Goal: Task Accomplishment & Management: Manage account settings

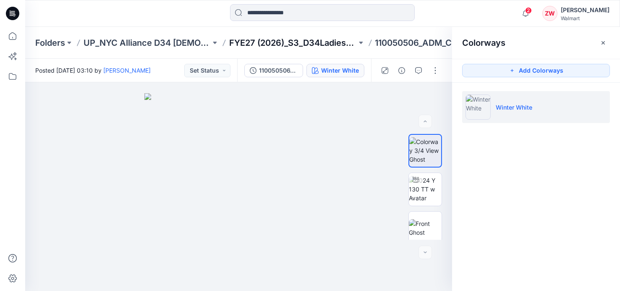
drag, startPoint x: 0, startPoint y: 0, endPoint x: 317, endPoint y: 43, distance: 319.6
click at [317, 43] on p "FYE27 (2026)_S3_D34Ladies_Sweaters_NYCA" at bounding box center [292, 43] width 127 height 12
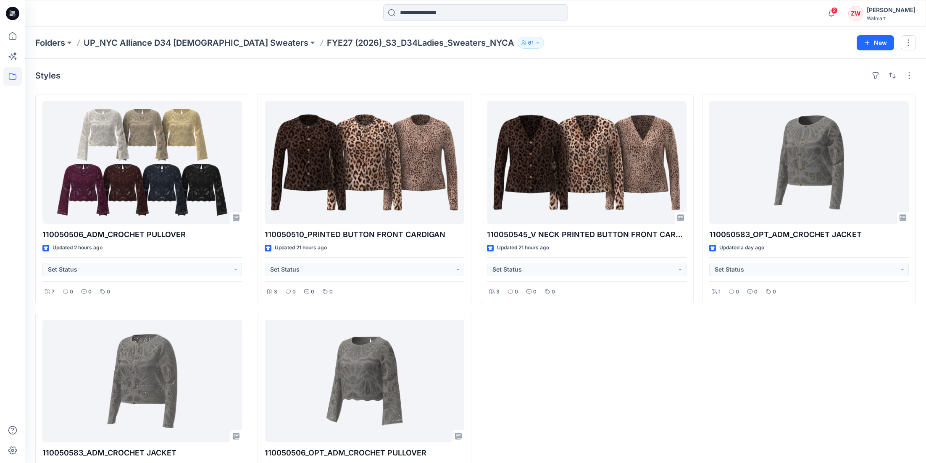
click at [620, 0] on div "2 Notifications Your style 110050538_OPT1_ADM_SS LADY CARDI has been updated wi…" at bounding box center [475, 13] width 900 height 27
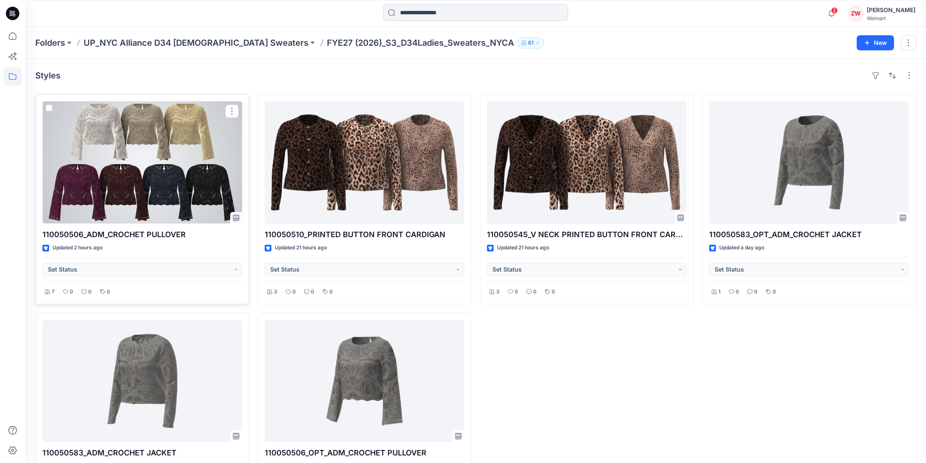
click at [163, 160] on div at bounding box center [141, 162] width 199 height 123
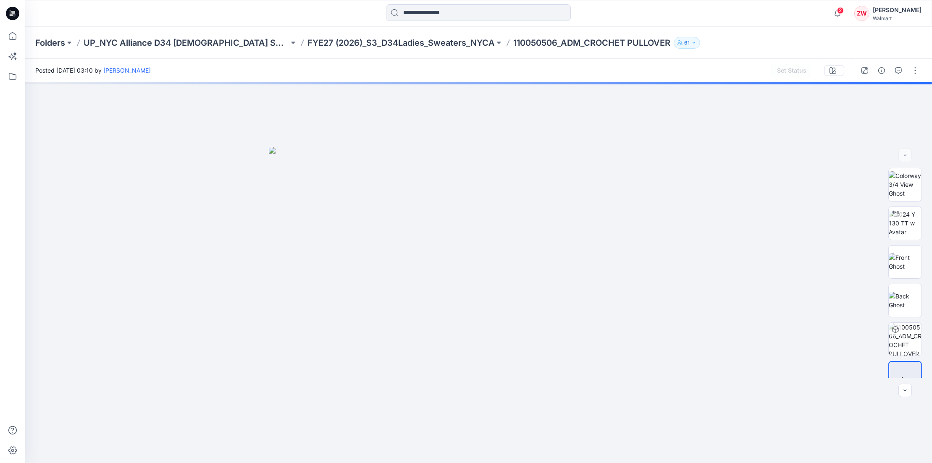
click at [620, 29] on div "Folders UP_NYC Alliance D34 Ladies Sweaters FYE27 (2026)_S3_D34Ladies_Sweaters_…" at bounding box center [478, 43] width 907 height 32
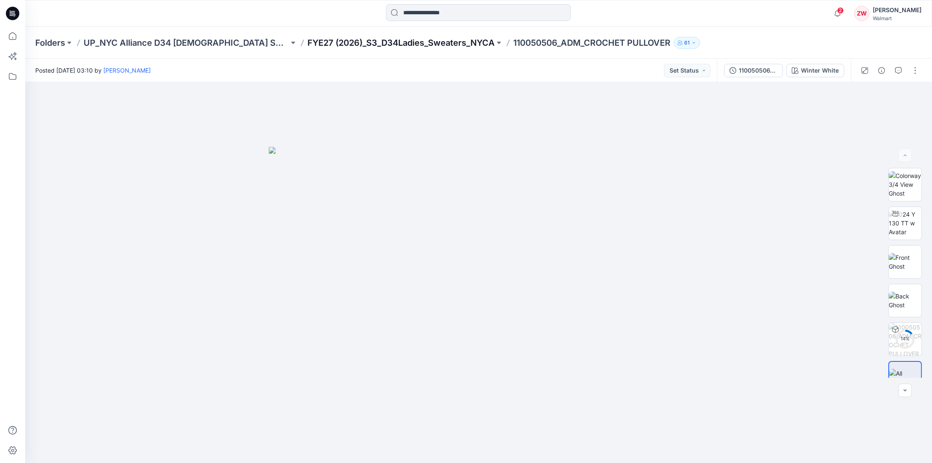
click at [399, 45] on p "FYE27 (2026)_S3_D34Ladies_Sweaters_NYCA" at bounding box center [400, 43] width 187 height 12
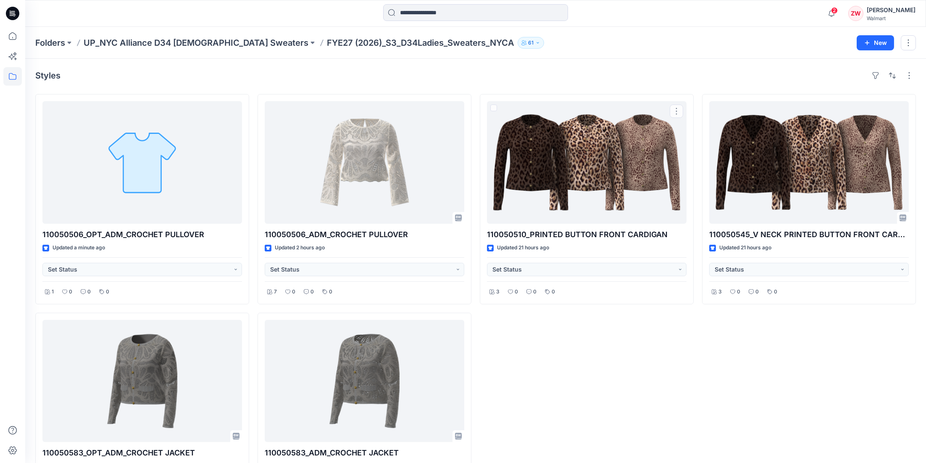
click at [620, 291] on div "110050510_PRINTED BUTTON FRONT CARDIGAN Updated 21 hours ago Set Status 3 0 0 0" at bounding box center [587, 308] width 214 height 429
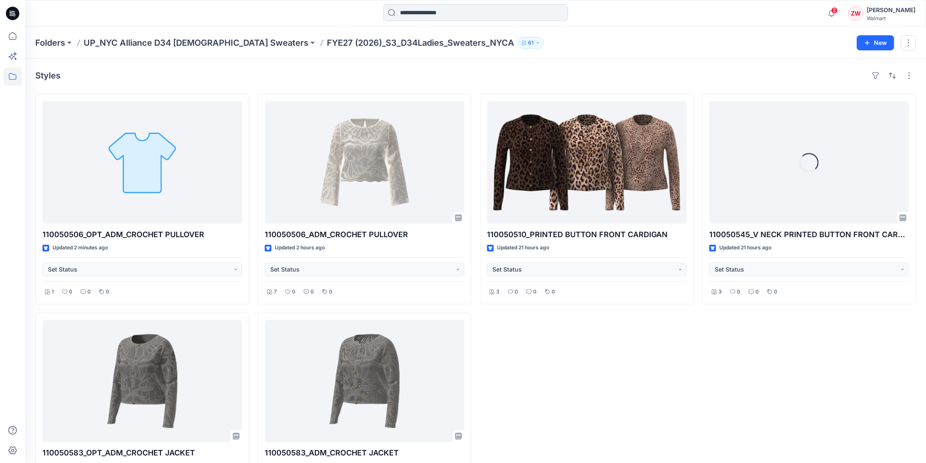
click at [653, 46] on div "Folders UP_NYC Alliance D34 [DEMOGRAPHIC_DATA] Sweaters FYE27 (2026)_S3_D34Ladi…" at bounding box center [442, 43] width 815 height 12
click at [836, 18] on icon "button" at bounding box center [831, 13] width 16 height 17
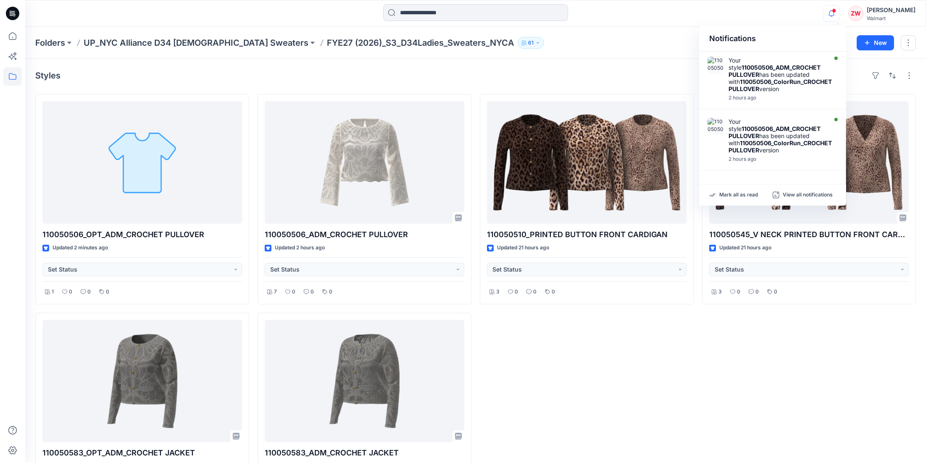
click at [535, 404] on div "110050510_PRINTED BUTTON FRONT CARDIGAN Updated 21 hours ago Set Status 3 0 0 0" at bounding box center [587, 308] width 214 height 429
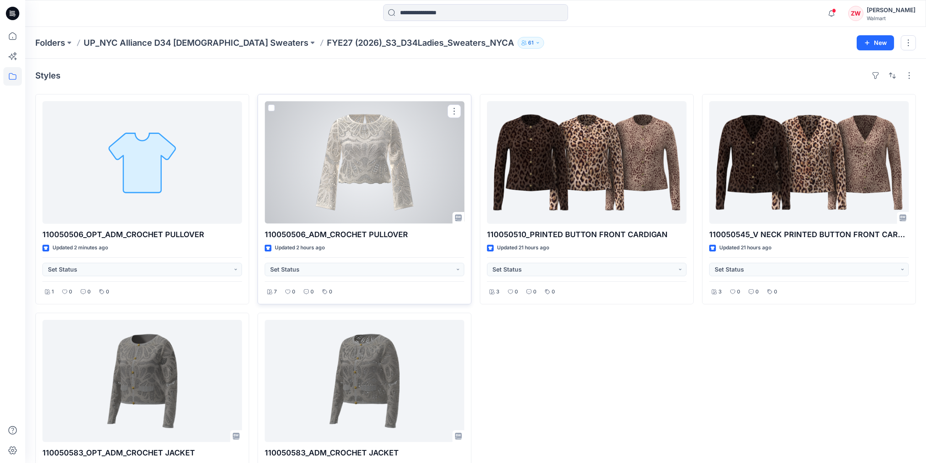
click at [369, 169] on div at bounding box center [364, 162] width 199 height 123
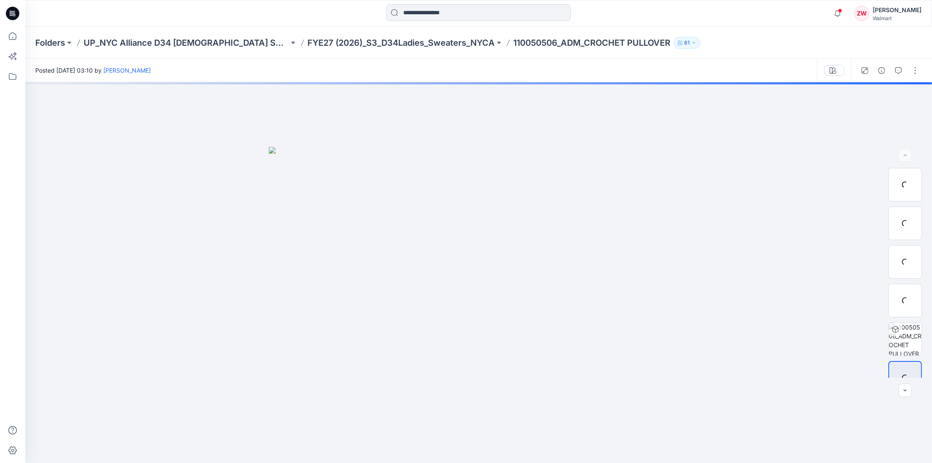
click at [744, 37] on div "Folders UP_NYC Alliance D34 Ladies Sweaters FYE27 (2026)_S3_D34Ladies_Sweaters_…" at bounding box center [445, 43] width 821 height 12
click at [818, 72] on div "Winter White" at bounding box center [820, 70] width 38 height 9
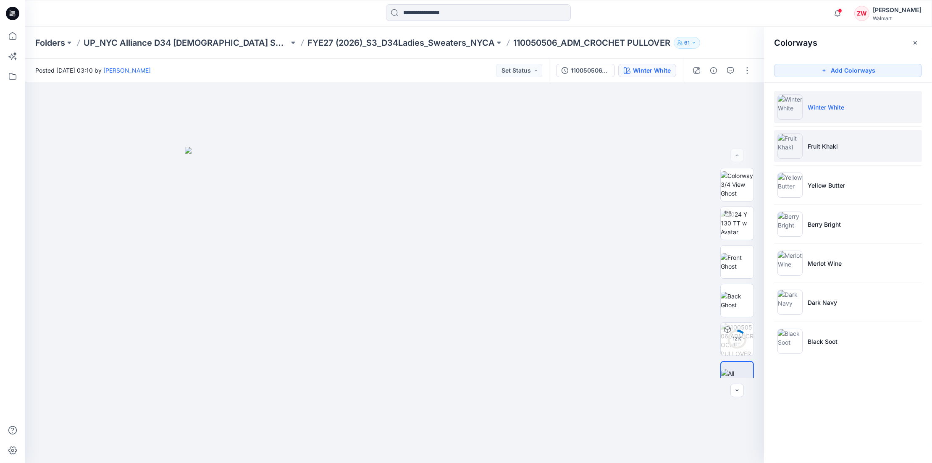
click at [829, 152] on li "Fruit Khaki" at bounding box center [848, 146] width 148 height 32
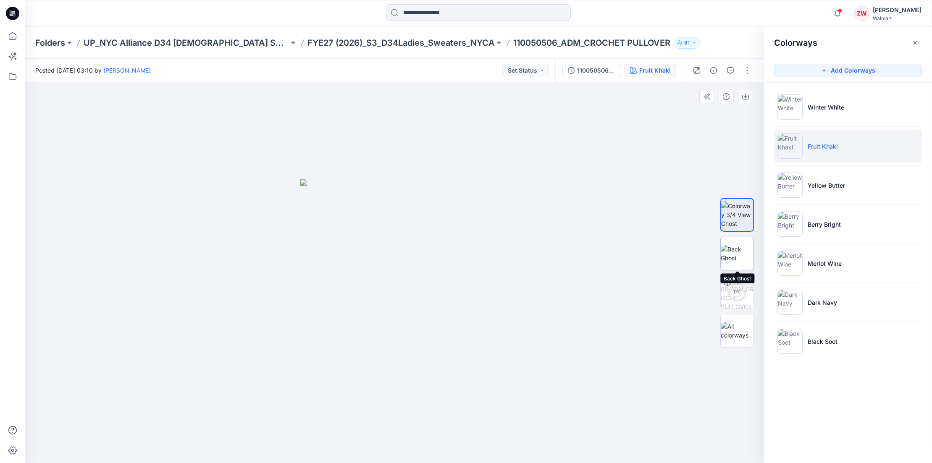
click at [741, 251] on img at bounding box center [737, 254] width 33 height 18
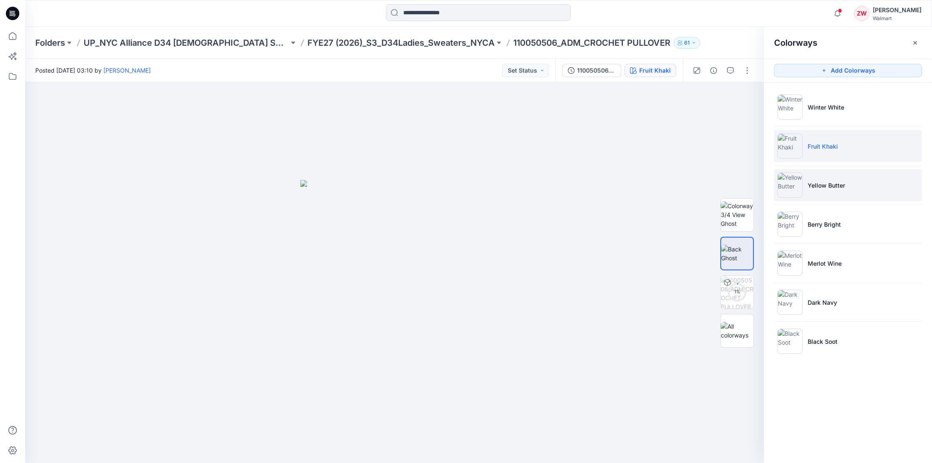
click at [831, 175] on li "Yellow Butter" at bounding box center [848, 185] width 148 height 32
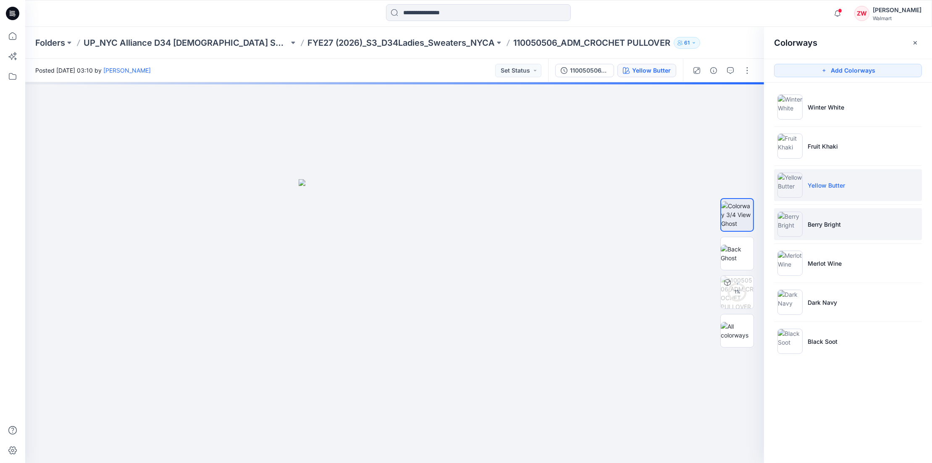
click at [828, 218] on li "Berry Bright" at bounding box center [848, 224] width 148 height 32
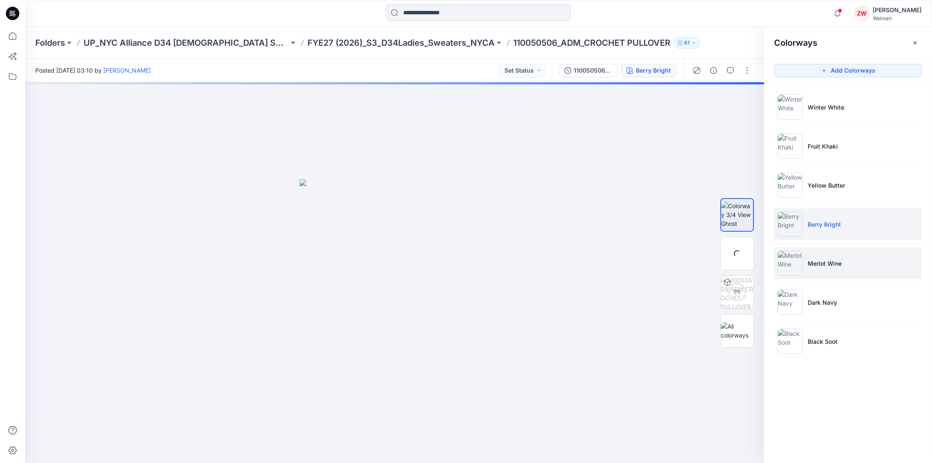
click at [826, 263] on p "Merlot Wine" at bounding box center [825, 263] width 34 height 9
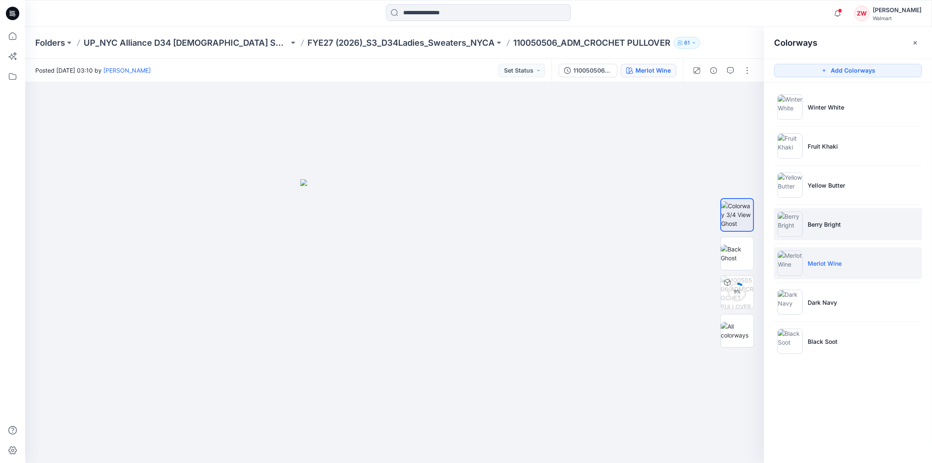
click at [814, 212] on li "Berry Bright" at bounding box center [848, 224] width 148 height 32
click at [815, 270] on li "Merlot Wine" at bounding box center [848, 263] width 148 height 32
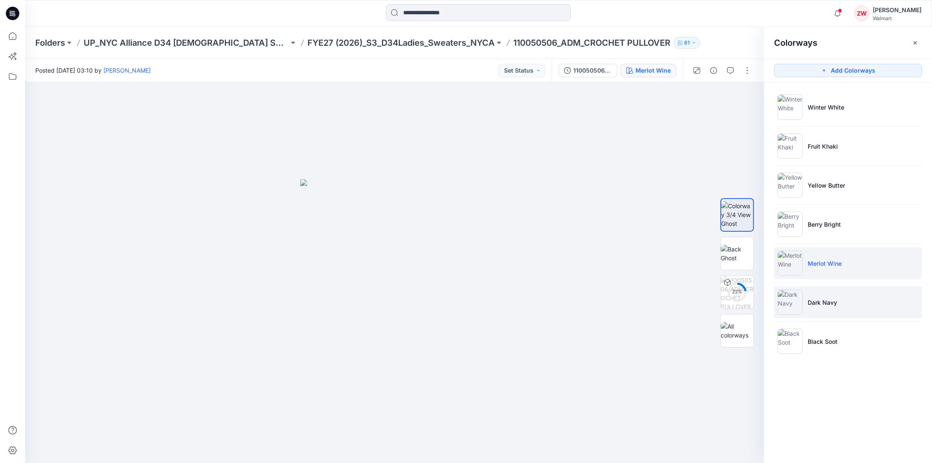
click at [814, 305] on p "Dark Navy" at bounding box center [822, 302] width 29 height 9
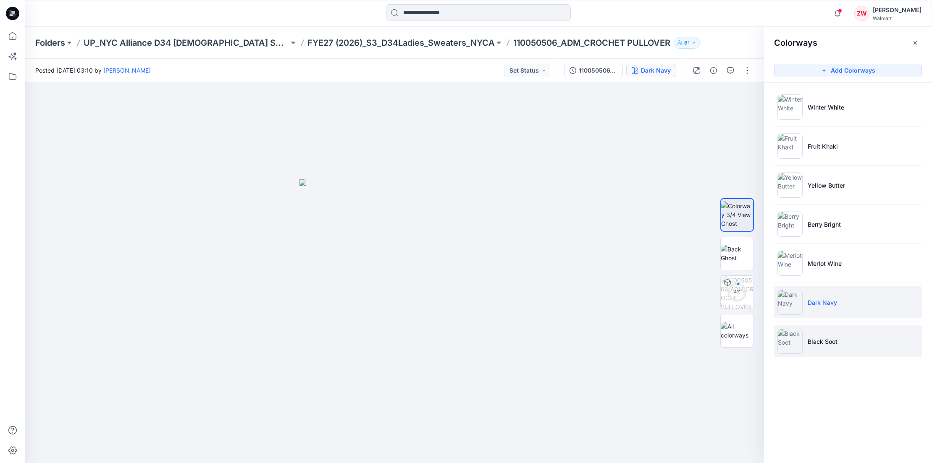
click at [806, 336] on li "Black Soot" at bounding box center [848, 341] width 148 height 32
click at [390, 39] on p "FYE27 (2026)_S3_D34Ladies_Sweaters_NYCA" at bounding box center [400, 43] width 187 height 12
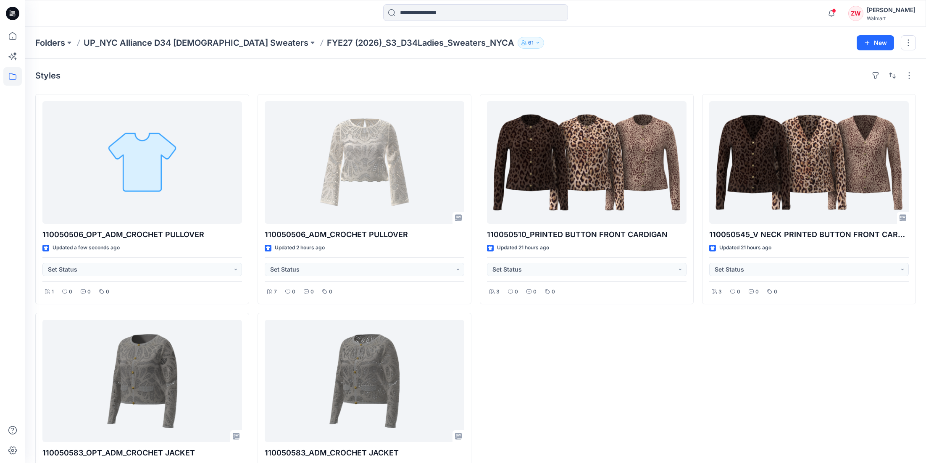
drag, startPoint x: 544, startPoint y: 359, endPoint x: 551, endPoint y: 354, distance: 8.3
click at [546, 359] on div "110050510_PRINTED BUTTON FRONT CARDIGAN Updated 21 hours ago Set Status 3 0 0 0" at bounding box center [587, 308] width 214 height 429
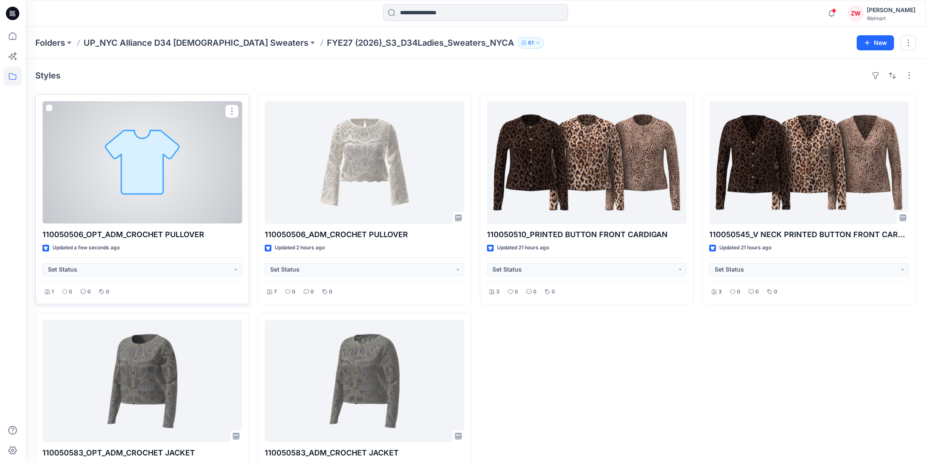
click at [143, 165] on div at bounding box center [141, 162] width 199 height 123
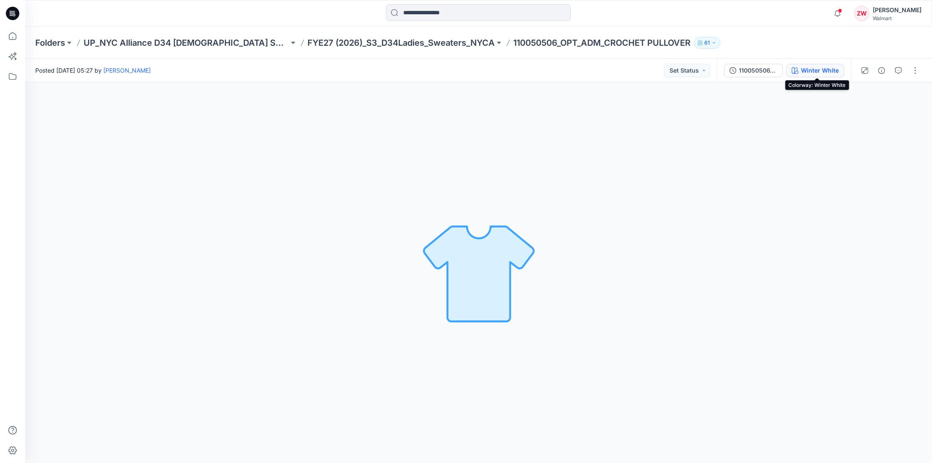
click at [806, 68] on div "Winter White" at bounding box center [820, 70] width 38 height 9
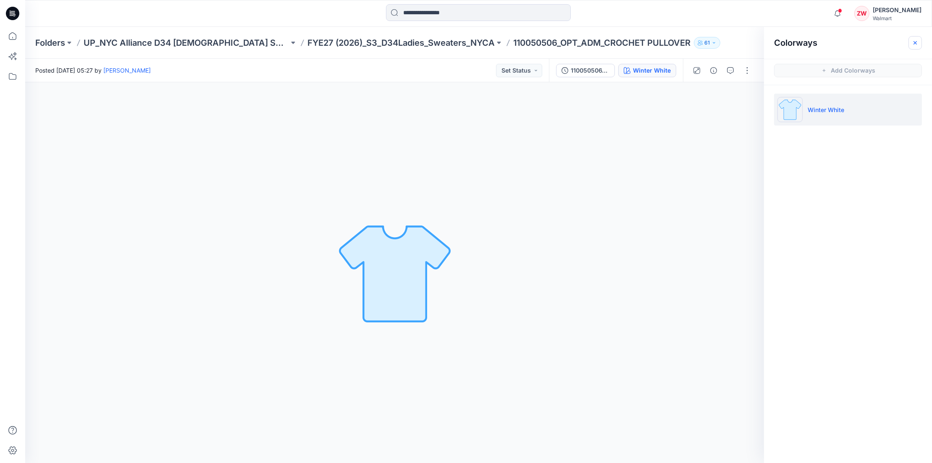
click at [919, 40] on button "button" at bounding box center [914, 42] width 13 height 13
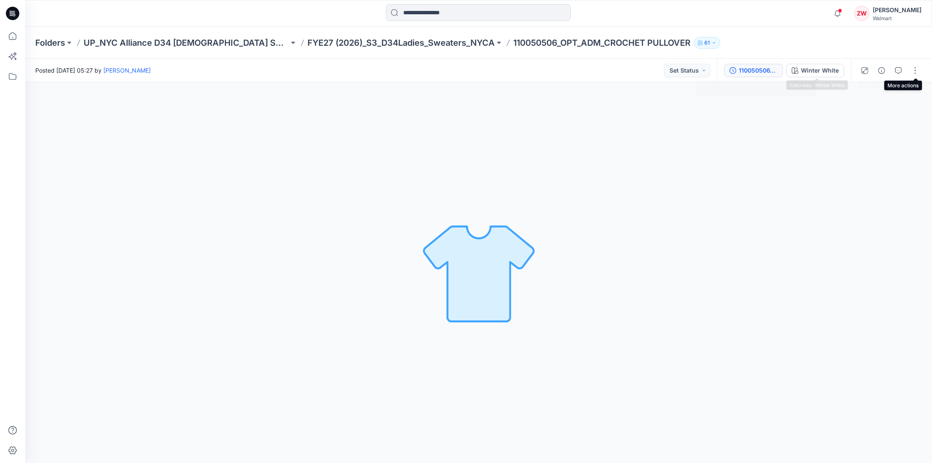
click at [741, 73] on div "110050506_OPT_ColorRun_CROCHET PULLOVER" at bounding box center [758, 70] width 39 height 9
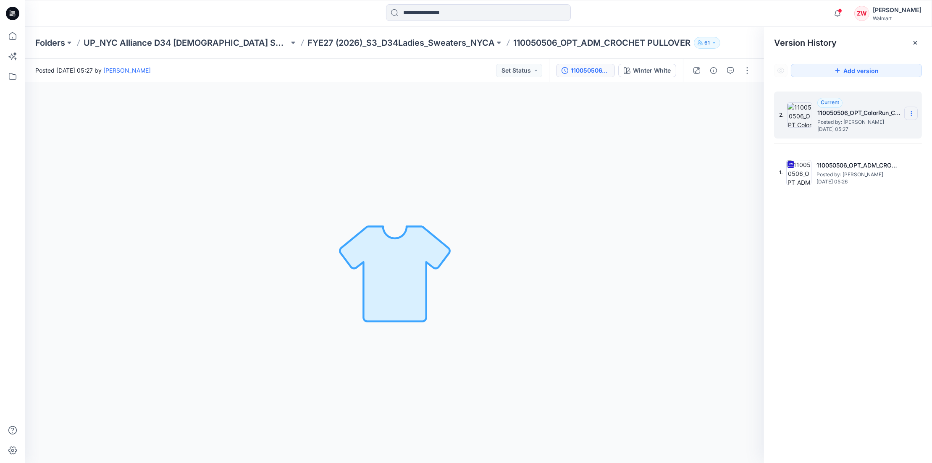
click at [913, 115] on icon at bounding box center [911, 113] width 7 height 7
click at [844, 165] on span "Delete Version" at bounding box center [853, 168] width 39 height 10
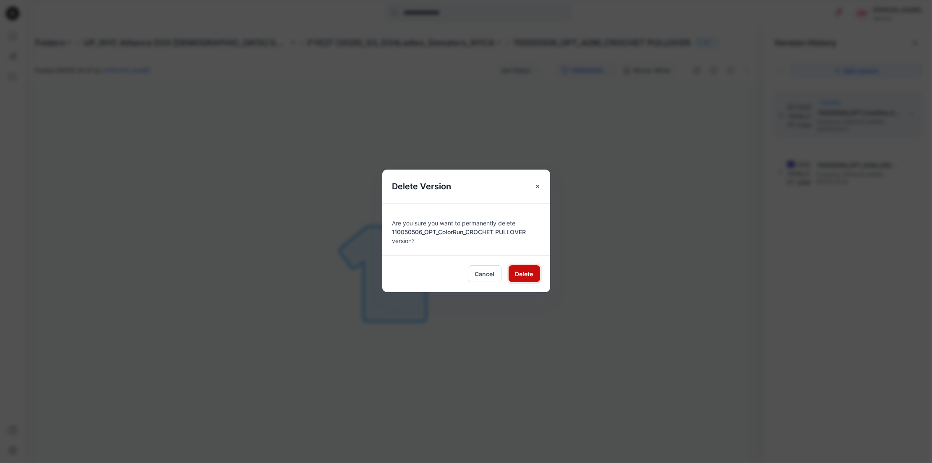
click at [521, 276] on span "Delete" at bounding box center [524, 274] width 18 height 9
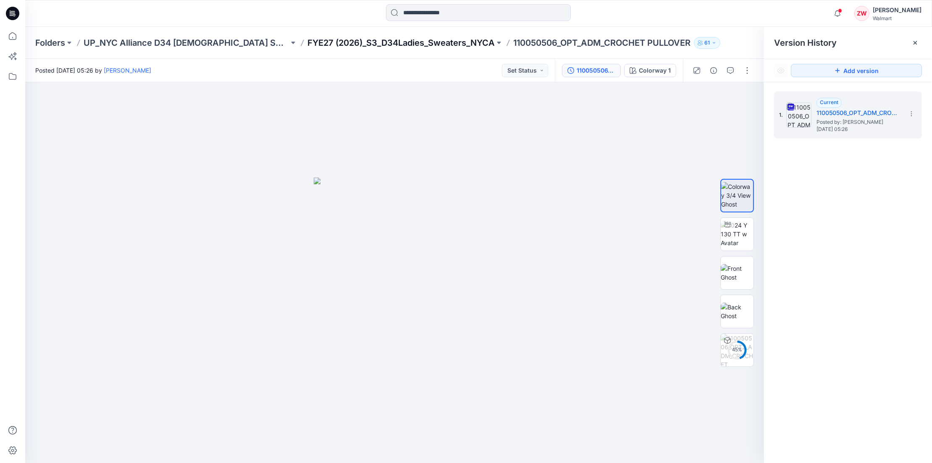
click at [396, 40] on p "FYE27 (2026)_S3_D34Ladies_Sweaters_NYCA" at bounding box center [400, 43] width 187 height 12
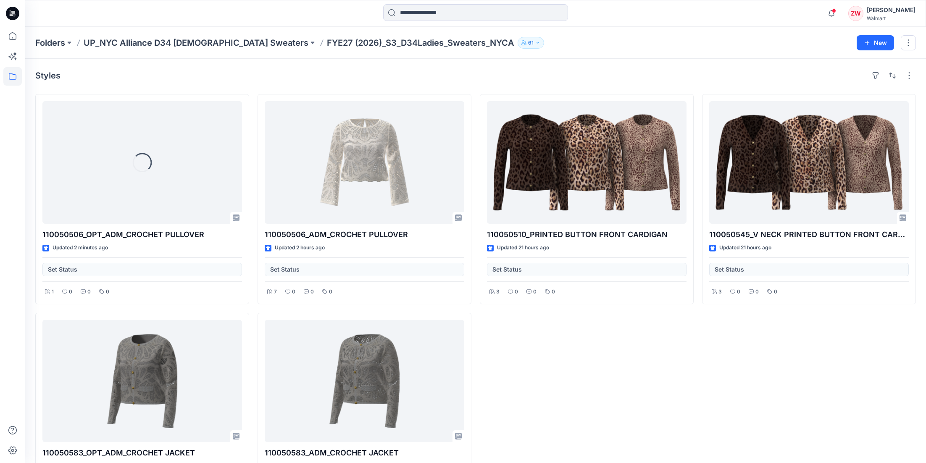
click at [605, 50] on div "Folders UP_NYC Alliance D34 [DEMOGRAPHIC_DATA] Sweaters FYE27 (2026)_S3_D34Ladi…" at bounding box center [475, 43] width 900 height 32
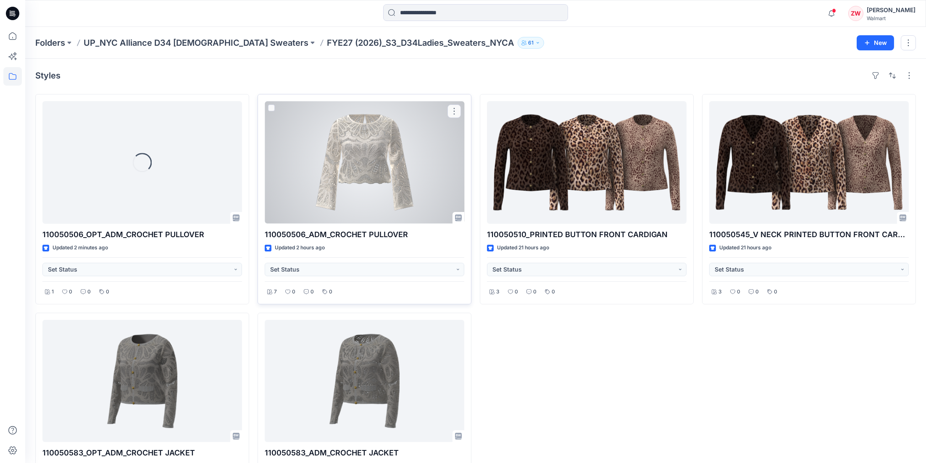
click at [336, 176] on div at bounding box center [364, 162] width 199 height 123
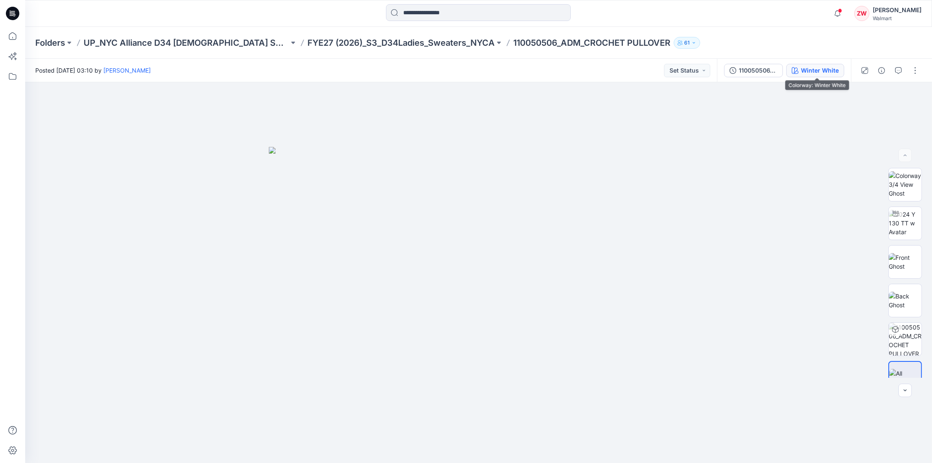
click at [829, 64] on button "Winter White" at bounding box center [815, 70] width 58 height 13
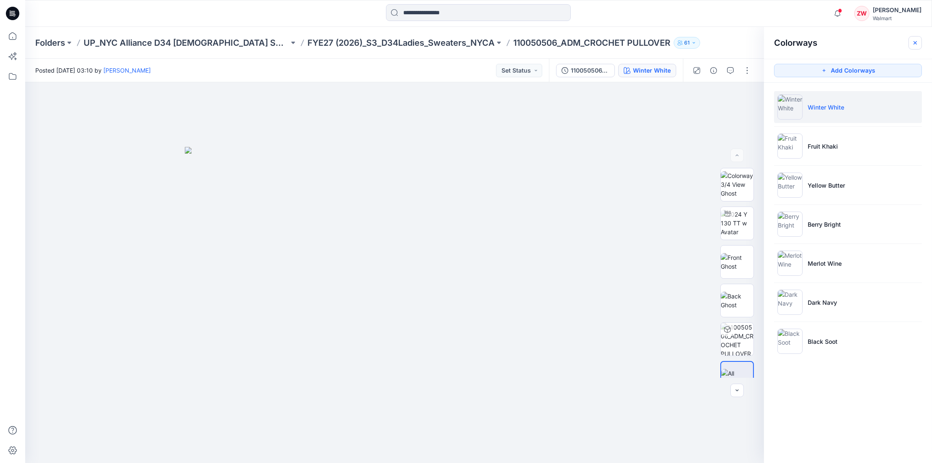
click at [915, 41] on icon "button" at bounding box center [915, 42] width 7 height 7
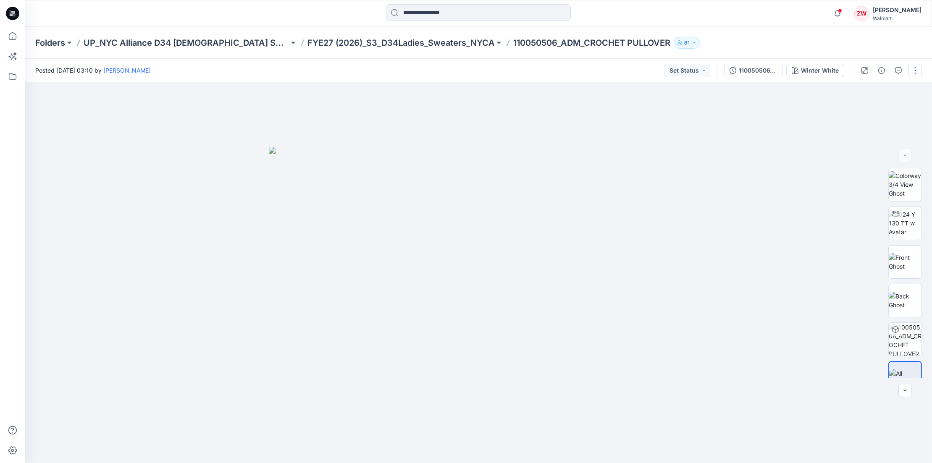
click at [915, 66] on button "button" at bounding box center [914, 70] width 13 height 13
click at [865, 112] on p "Edit" at bounding box center [861, 113] width 10 height 9
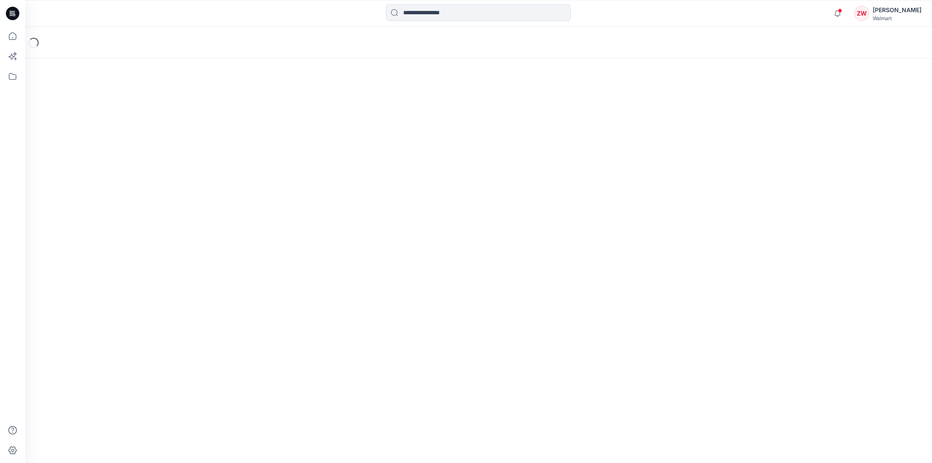
click at [755, 25] on div "Notifications Your style 110050506_ADM_CROCHET PULLOVER has been updated with 1…" at bounding box center [478, 13] width 907 height 27
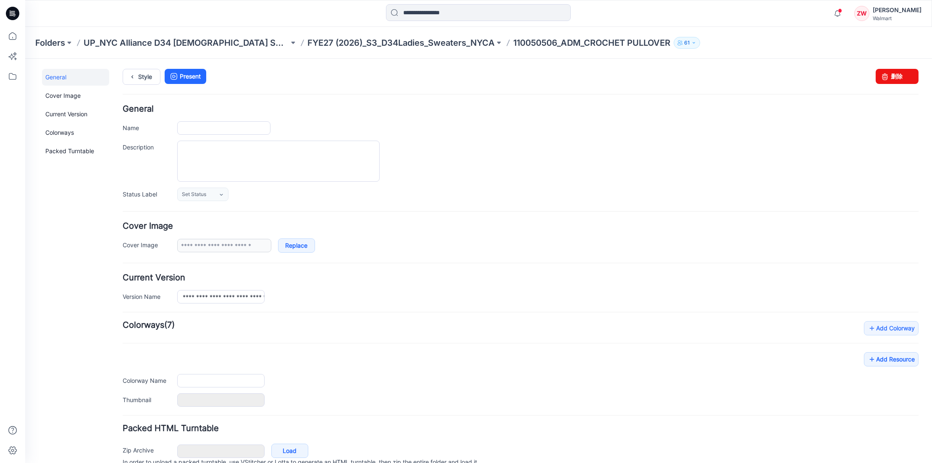
type input "**********"
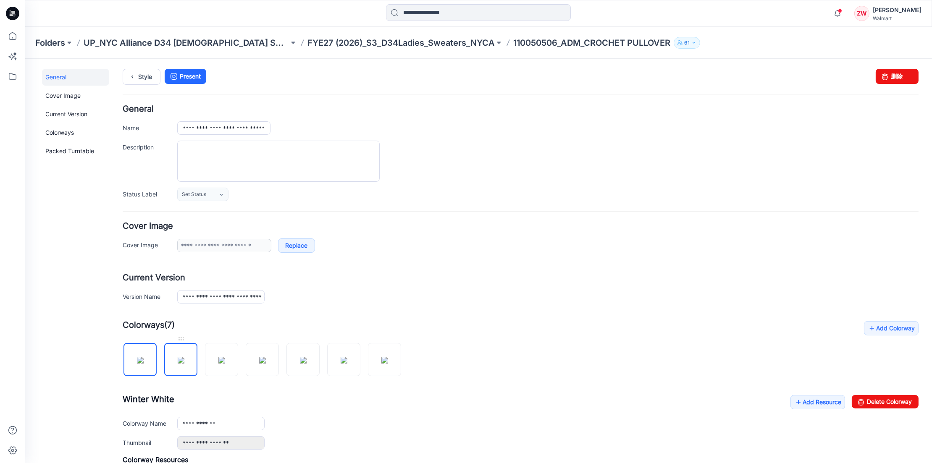
click at [183, 357] on img at bounding box center [181, 360] width 7 height 7
drag, startPoint x: 873, startPoint y: 399, endPoint x: 533, endPoint y: 82, distance: 464.7
click at [873, 399] on link "Delete Colorway" at bounding box center [885, 401] width 67 height 13
click at [184, 362] on img at bounding box center [181, 360] width 7 height 7
drag, startPoint x: 875, startPoint y: 401, endPoint x: 534, endPoint y: 84, distance: 466.5
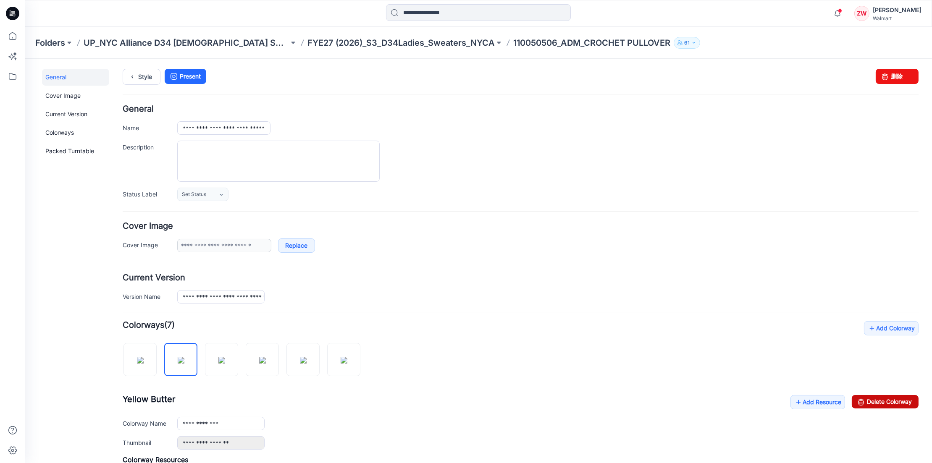
click at [875, 401] on link "Delete Colorway" at bounding box center [885, 401] width 67 height 13
click at [179, 359] on img at bounding box center [181, 360] width 7 height 7
drag, startPoint x: 872, startPoint y: 398, endPoint x: 538, endPoint y: 78, distance: 462.2
click at [872, 398] on link "Delete Colorway" at bounding box center [885, 401] width 67 height 13
click at [182, 363] on img at bounding box center [181, 360] width 7 height 7
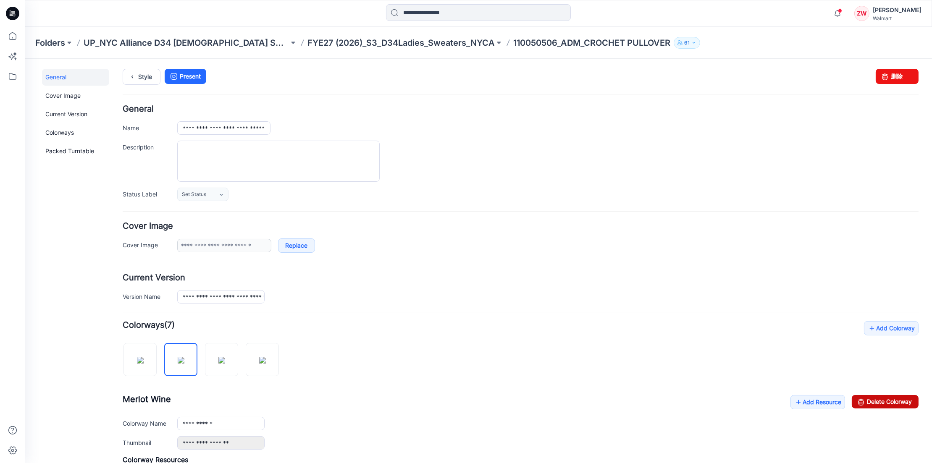
click at [869, 404] on link "Delete Colorway" at bounding box center [885, 401] width 67 height 13
click at [184, 359] on img at bounding box center [181, 360] width 7 height 7
drag, startPoint x: 883, startPoint y: 398, endPoint x: 539, endPoint y: 77, distance: 470.7
click at [883, 398] on link "Delete Colorway" at bounding box center [885, 401] width 67 height 13
click at [184, 357] on img at bounding box center [181, 360] width 7 height 7
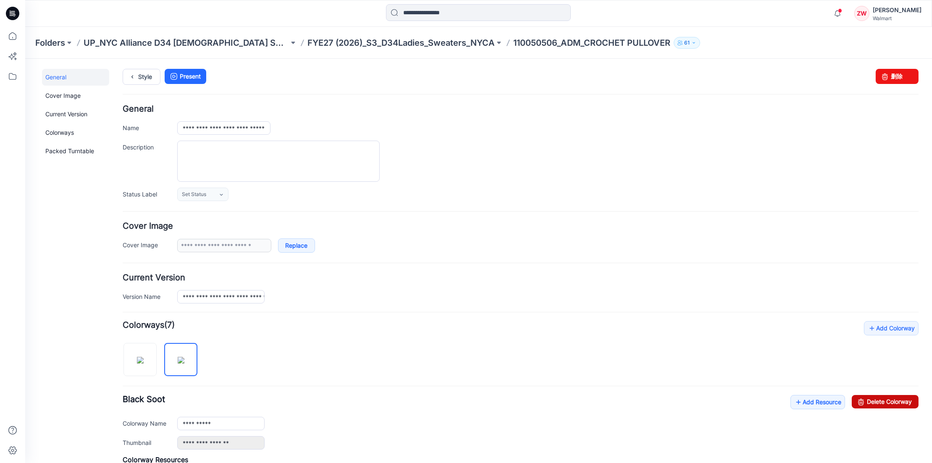
click at [867, 396] on link "Delete Colorway" at bounding box center [885, 401] width 67 height 13
type input "**********"
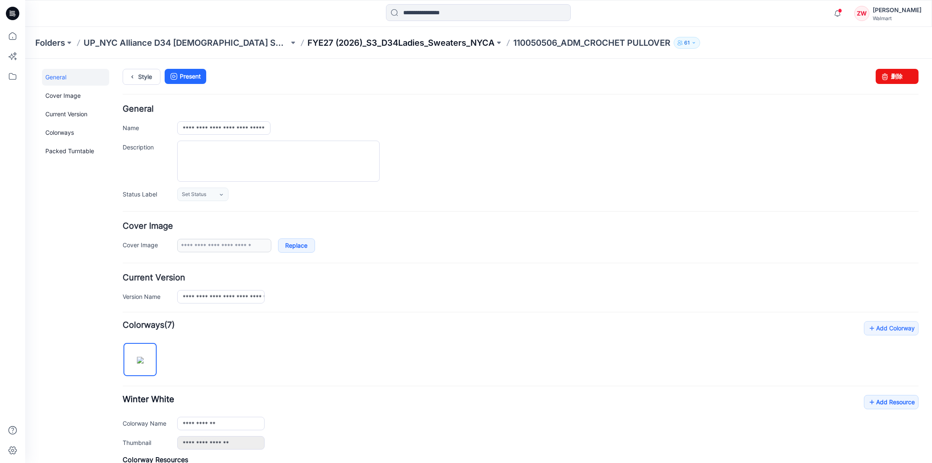
click at [373, 47] on p "FYE27 (2026)_S3_D34Ladies_Sweaters_NYCA" at bounding box center [400, 43] width 187 height 12
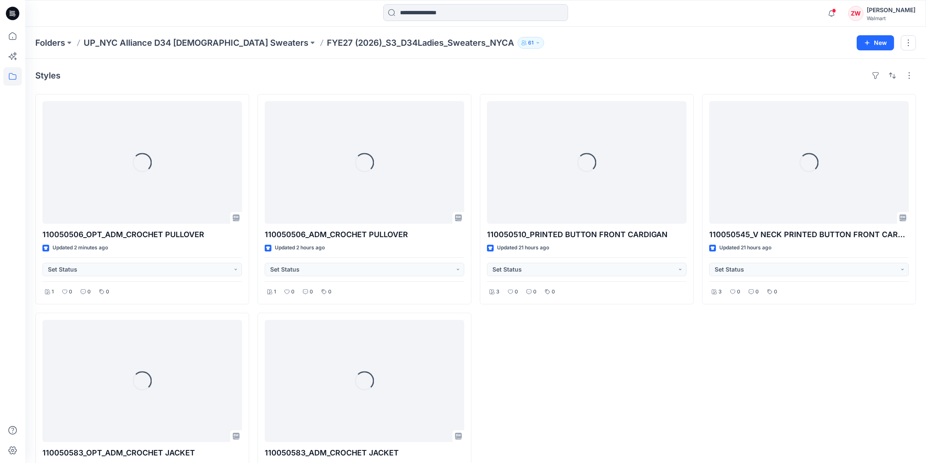
click at [644, 42] on div "Folders UP_NYC Alliance D34 Ladies Sweaters FYE27 (2026)_S3_D34Ladies_Sweaters_…" at bounding box center [442, 43] width 815 height 12
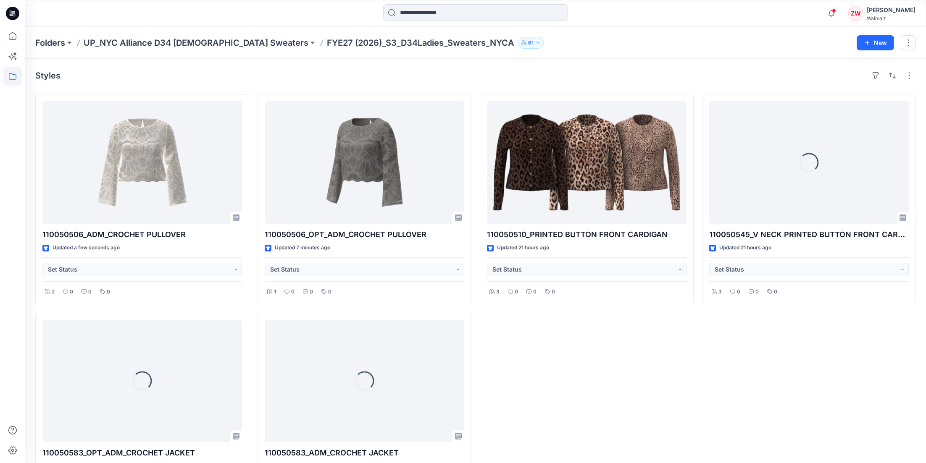
click at [336, 18] on div at bounding box center [475, 13] width 450 height 18
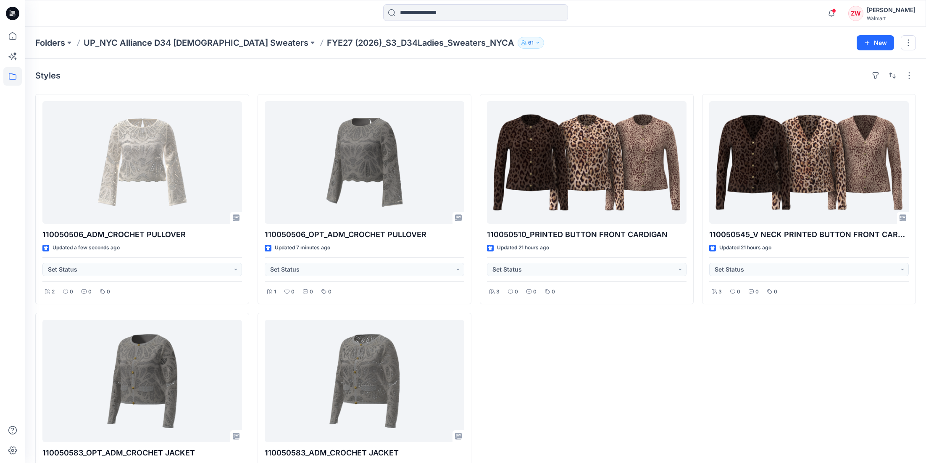
click at [2, 38] on div at bounding box center [12, 231] width 25 height 463
click at [12, 37] on icon at bounding box center [13, 36] width 8 height 8
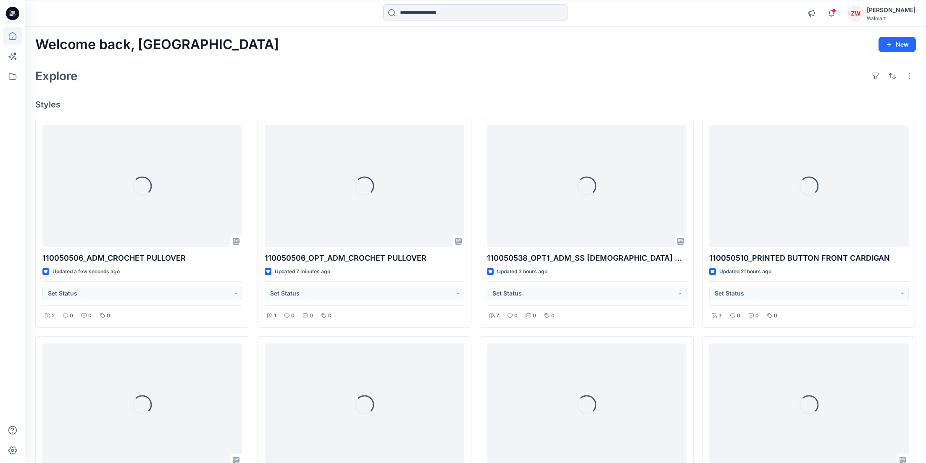
click at [719, 34] on div "Welcome back, Zhonglin New Explore Styles Loading... 110050506_ADM_CROCHET PULL…" at bounding box center [475, 416] width 900 height 779
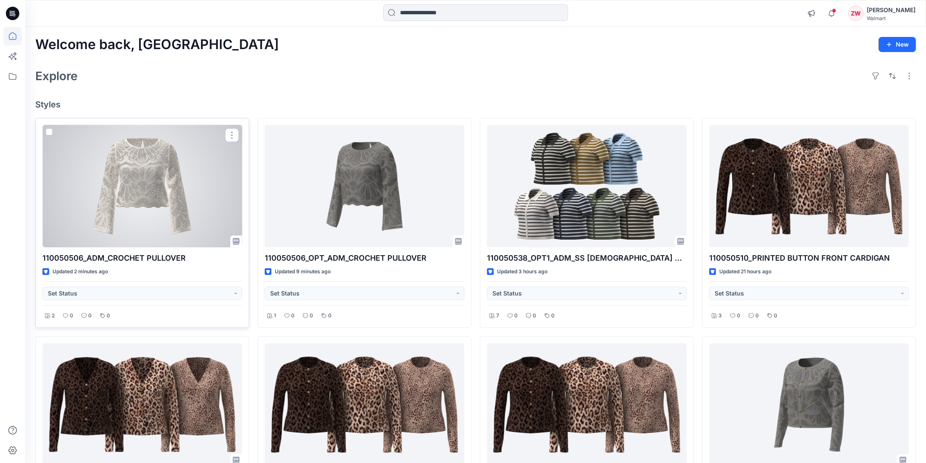
click at [115, 206] on div at bounding box center [141, 186] width 199 height 123
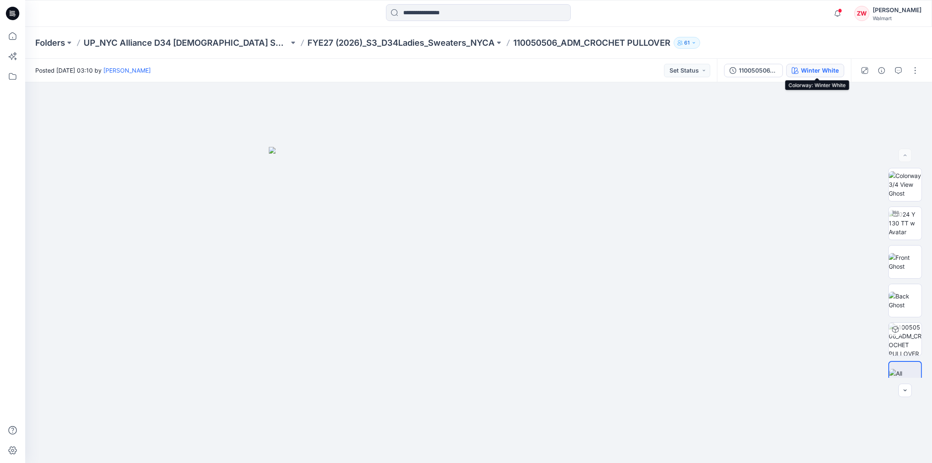
click at [833, 68] on div "Winter White" at bounding box center [820, 70] width 38 height 9
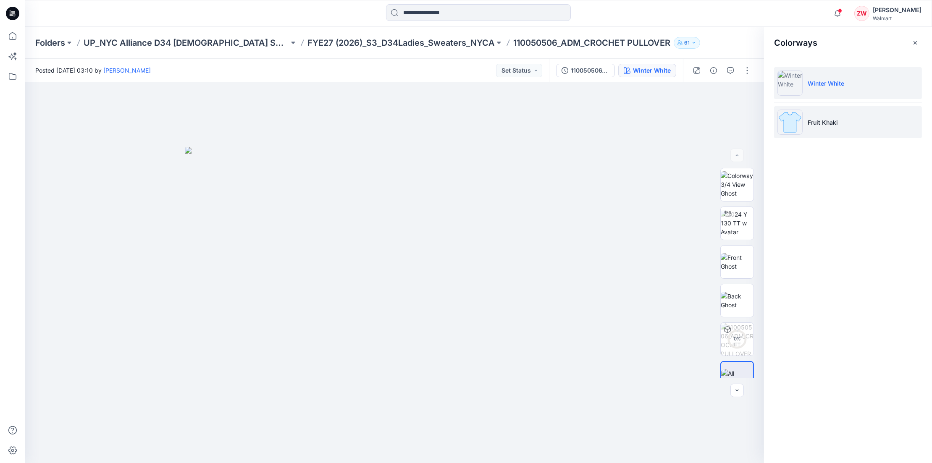
click at [833, 136] on li "Fruit Khaki" at bounding box center [848, 122] width 148 height 32
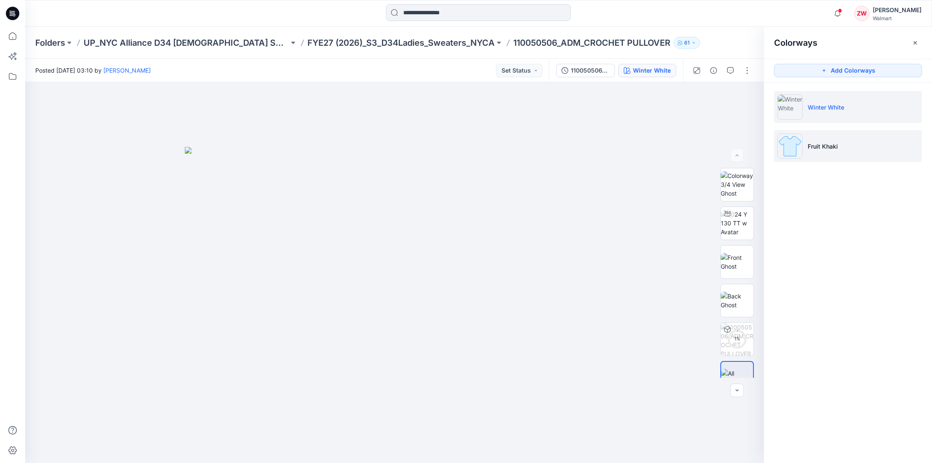
click at [805, 142] on li "Fruit Khaki" at bounding box center [848, 146] width 148 height 32
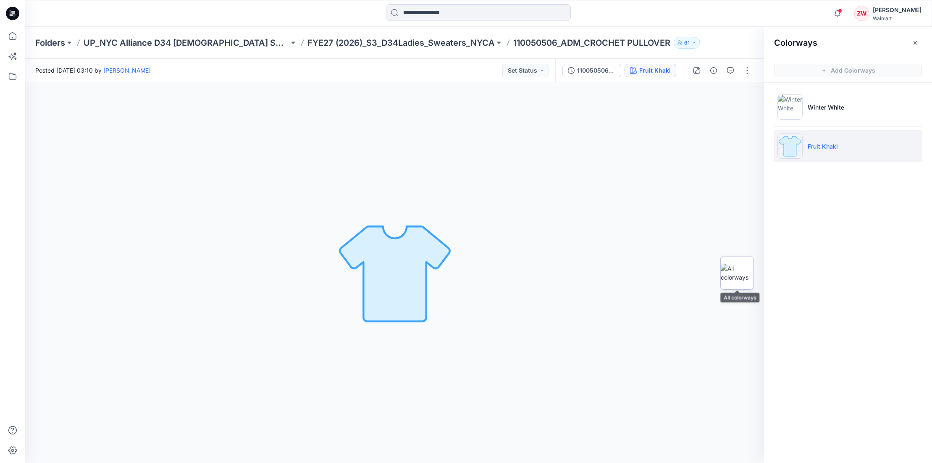
click at [738, 264] on img at bounding box center [737, 273] width 33 height 18
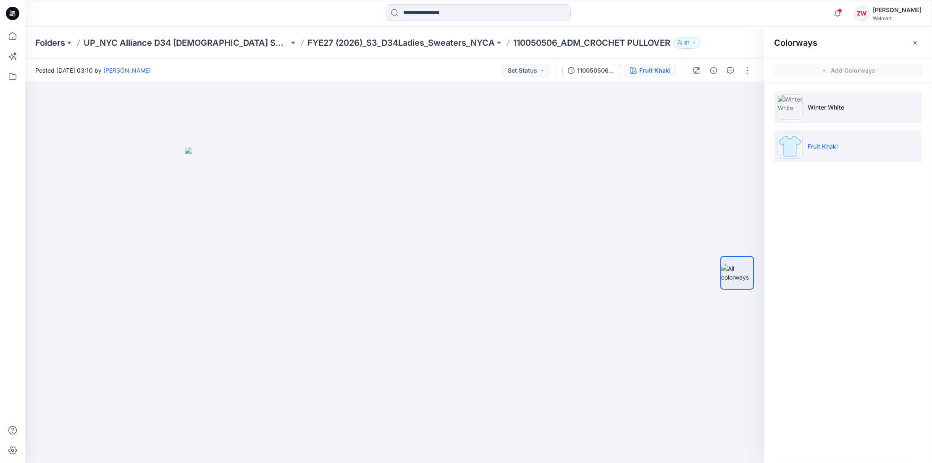
click at [824, 112] on li "Winter White" at bounding box center [848, 107] width 148 height 32
click at [792, 105] on img at bounding box center [789, 106] width 25 height 25
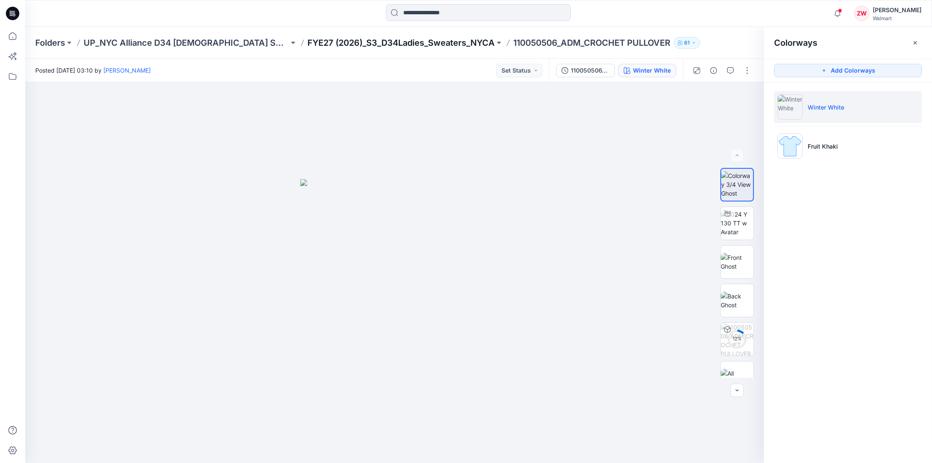
click at [399, 40] on p "FYE27 (2026)_S3_D34Ladies_Sweaters_NYCA" at bounding box center [400, 43] width 187 height 12
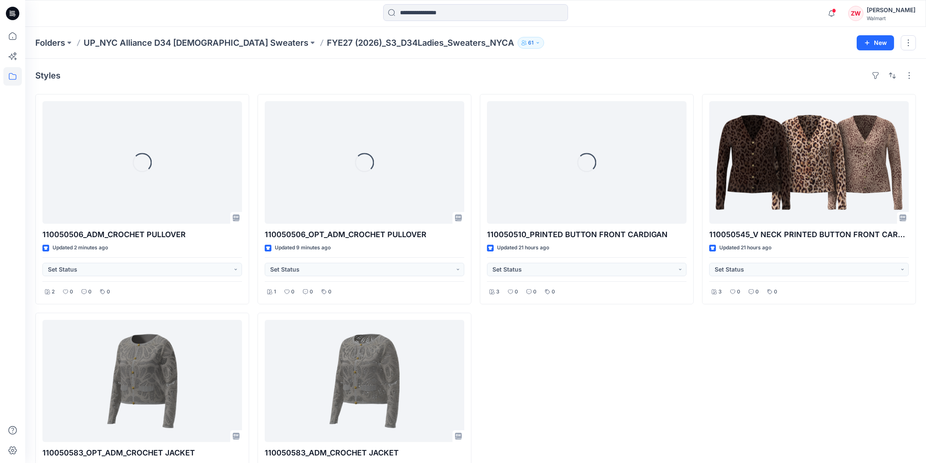
click at [570, 68] on div "Styles Loading... 110050506_ADM_CROCHET PULLOVER Updated 2 minutes ago Set Stat…" at bounding box center [475, 296] width 900 height 474
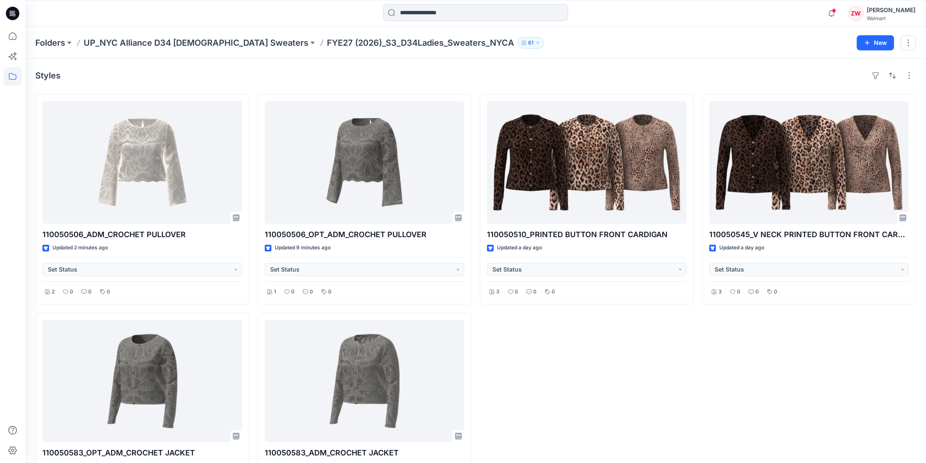
click at [528, 400] on div "110050510_PRINTED BUTTON FRONT CARDIGAN Updated a day ago Set Status 3 0 0 0" at bounding box center [587, 308] width 214 height 429
click at [5, 37] on icon at bounding box center [12, 36] width 18 height 18
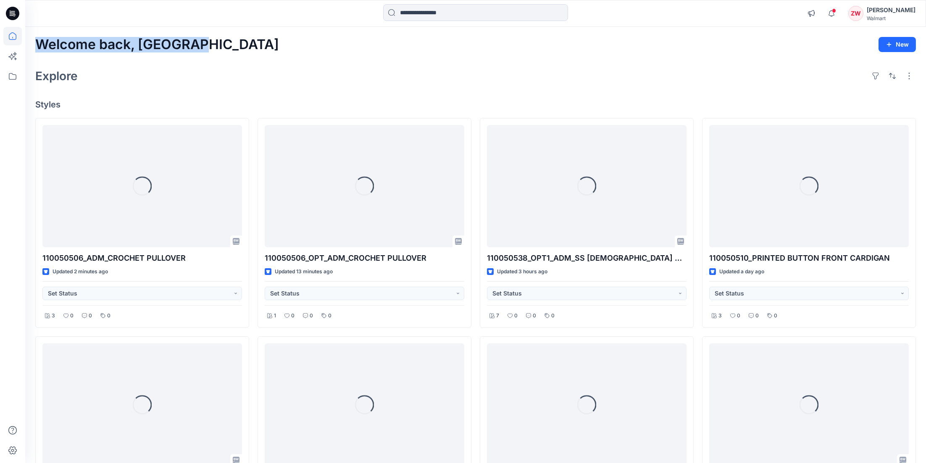
drag, startPoint x: 193, startPoint y: 43, endPoint x: 35, endPoint y: 45, distance: 158.3
click at [35, 45] on h2 "Welcome back, Zhonglin" at bounding box center [157, 45] width 244 height 16
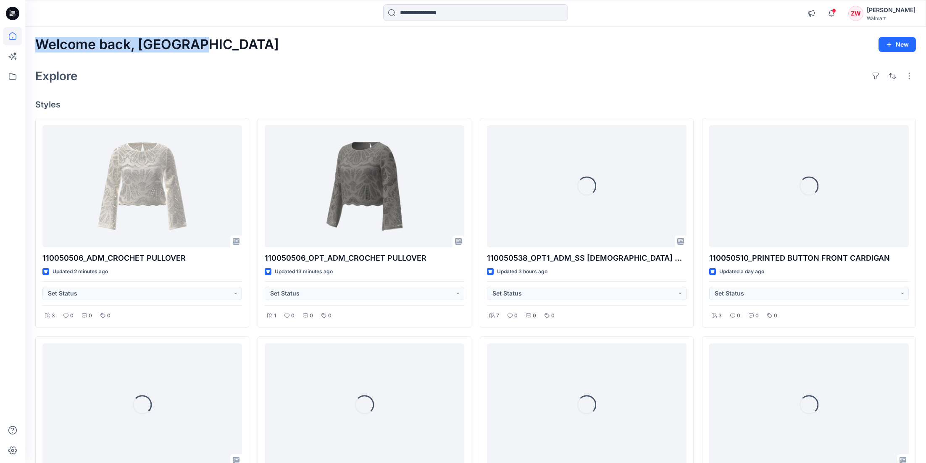
click at [37, 47] on h2 "Welcome back, Zhonglin" at bounding box center [157, 45] width 244 height 16
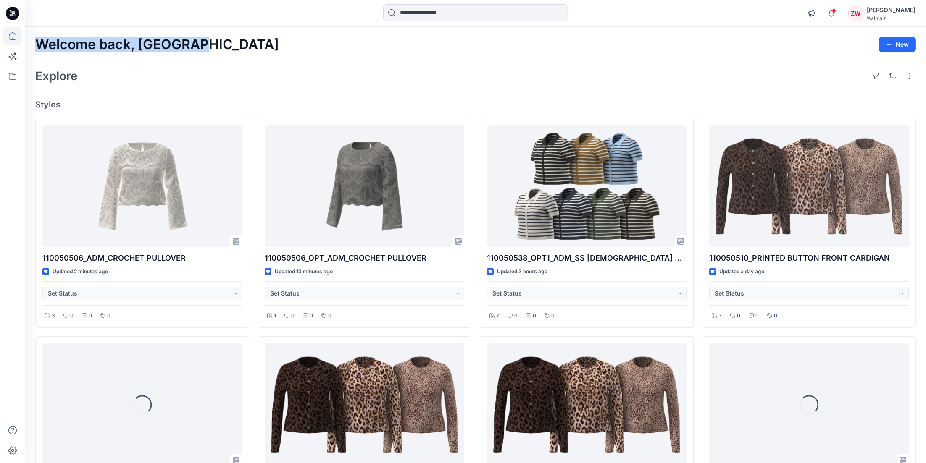
drag, startPoint x: 38, startPoint y: 44, endPoint x: 215, endPoint y: 42, distance: 176.4
click at [215, 42] on div "Welcome back, Zhonglin New" at bounding box center [475, 45] width 880 height 16
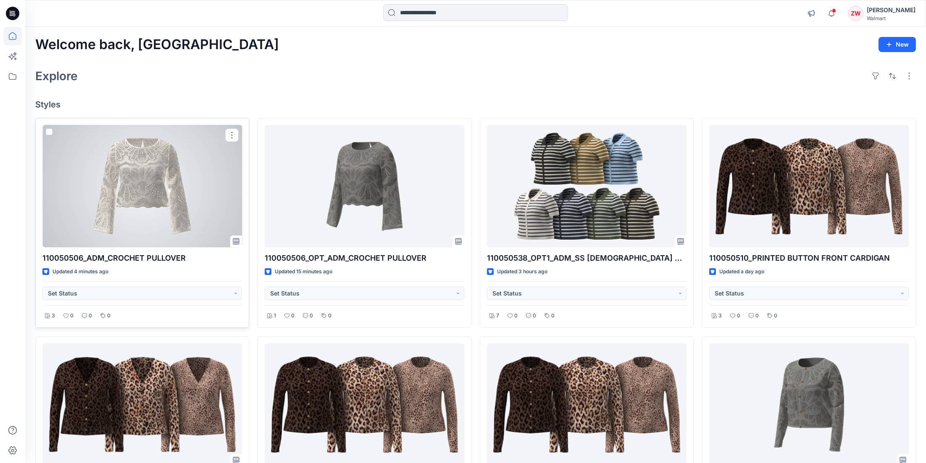
click at [174, 170] on div at bounding box center [141, 186] width 199 height 123
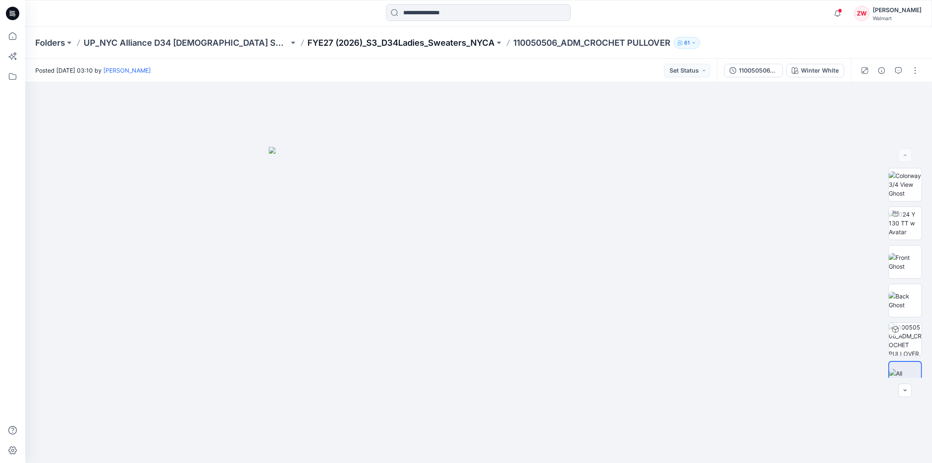
click at [358, 45] on p "FYE27 (2026)_S3_D34Ladies_Sweaters_NYCA" at bounding box center [400, 43] width 187 height 12
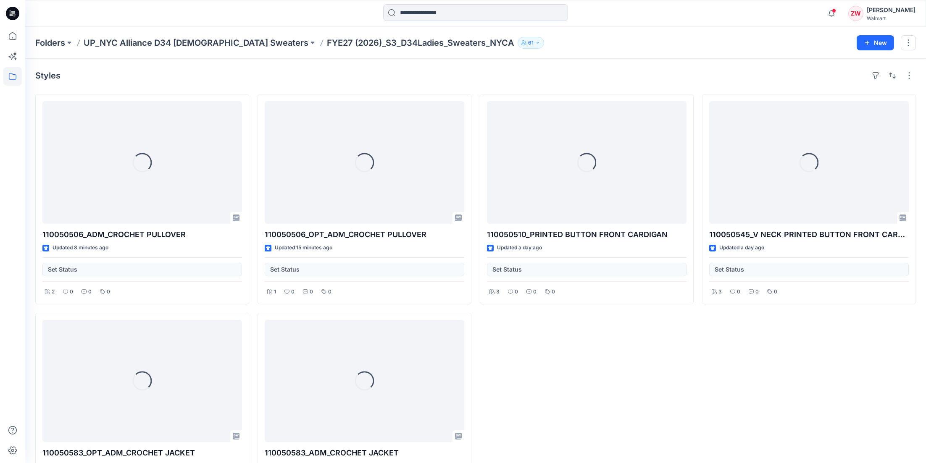
drag, startPoint x: 602, startPoint y: 20, endPoint x: 603, endPoint y: 32, distance: 12.2
click at [602, 20] on div at bounding box center [475, 13] width 450 height 18
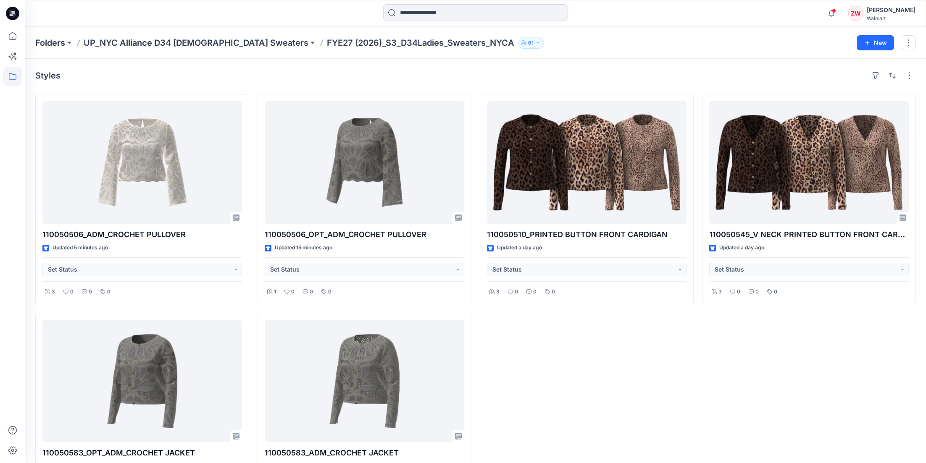
click at [224, 63] on div "Styles 110050506_ADM_CROCHET PULLOVER Updated 5 minutes ago Set Status 3 0 0 0 …" at bounding box center [475, 296] width 900 height 474
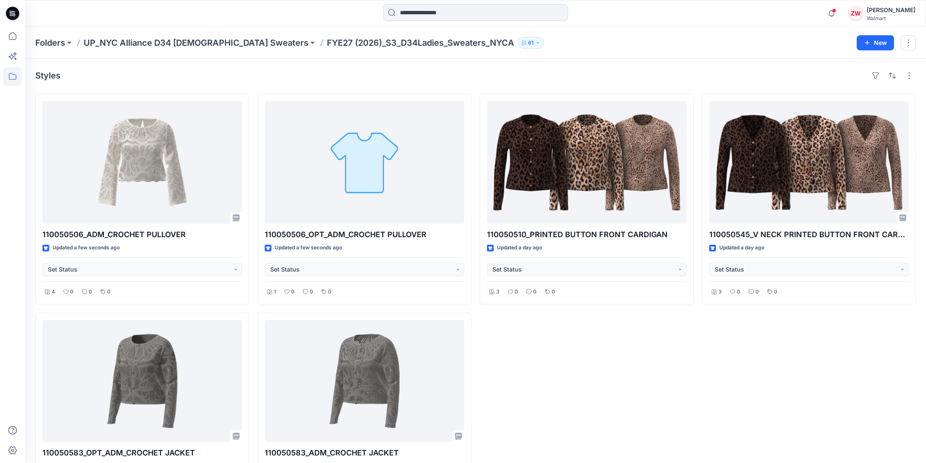
click at [529, 61] on div "Styles 110050506_ADM_CROCHET PULLOVER Updated a few seconds ago Set Status 4 0 …" at bounding box center [475, 296] width 900 height 474
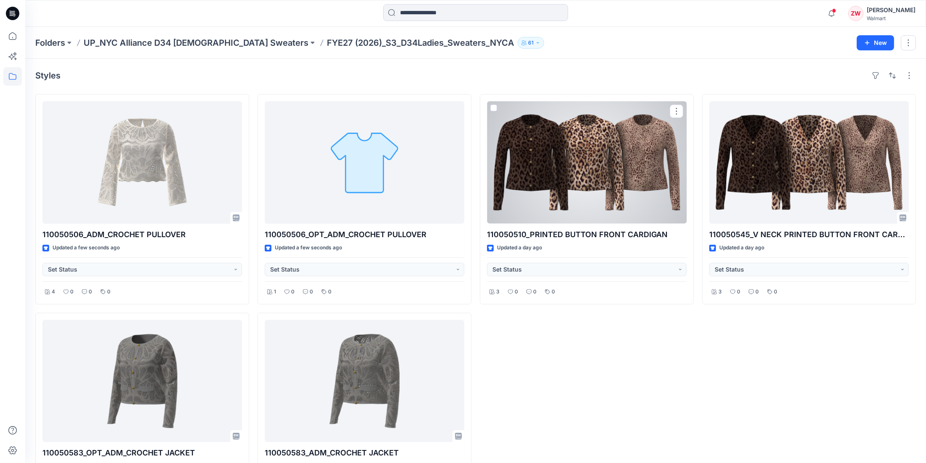
click at [509, 73] on div "Styles" at bounding box center [475, 75] width 880 height 13
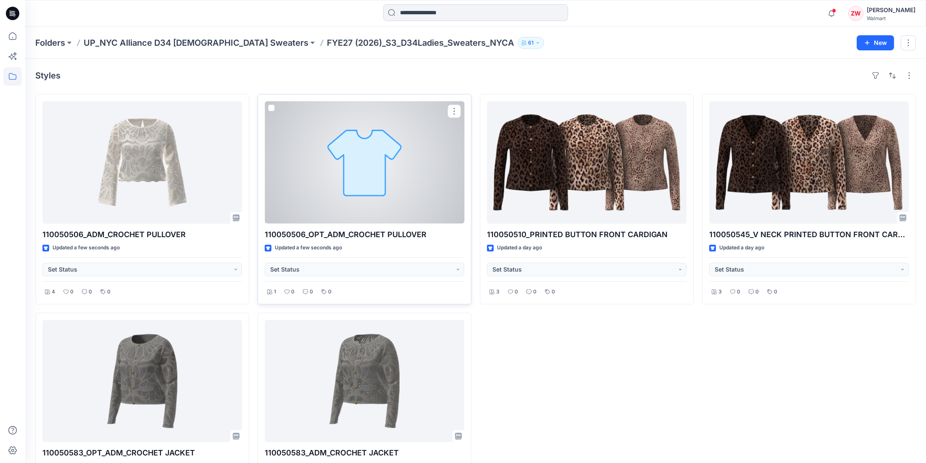
click at [335, 173] on div at bounding box center [364, 162] width 199 height 123
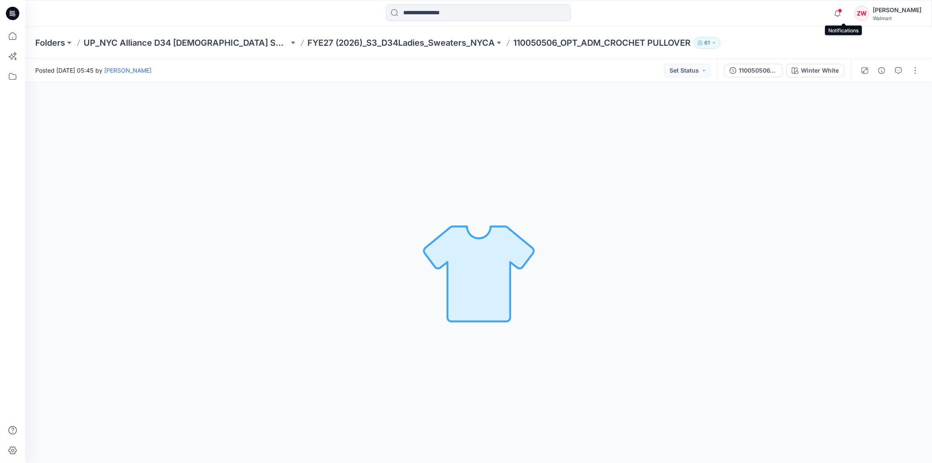
click at [842, 11] on span at bounding box center [840, 10] width 4 height 5
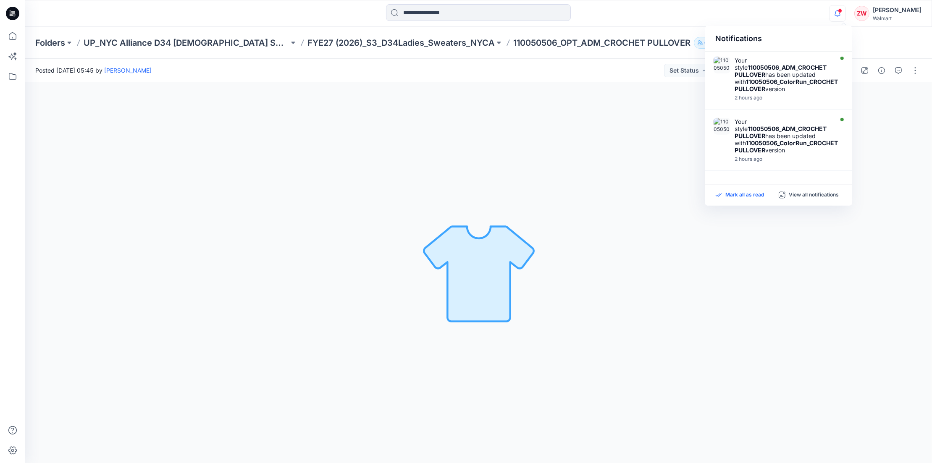
click at [740, 196] on p "Mark all as read" at bounding box center [744, 195] width 39 height 8
click at [551, 154] on div "Winter White Loading... Material Properties Loading..." at bounding box center [478, 272] width 907 height 381
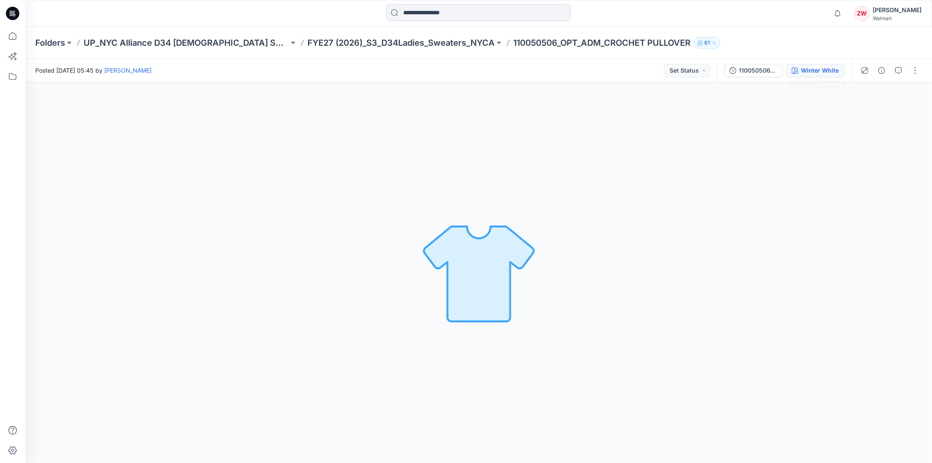
click at [827, 70] on div "Winter White" at bounding box center [820, 70] width 38 height 9
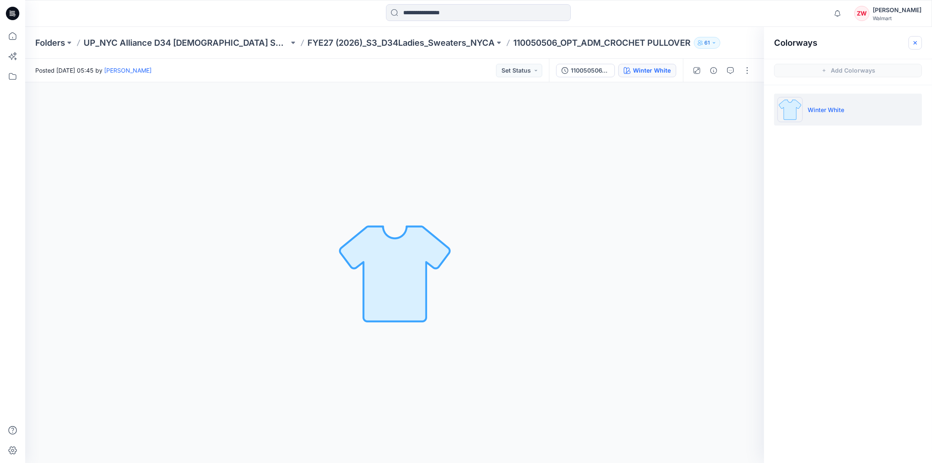
click at [915, 41] on icon "button" at bounding box center [915, 42] width 7 height 7
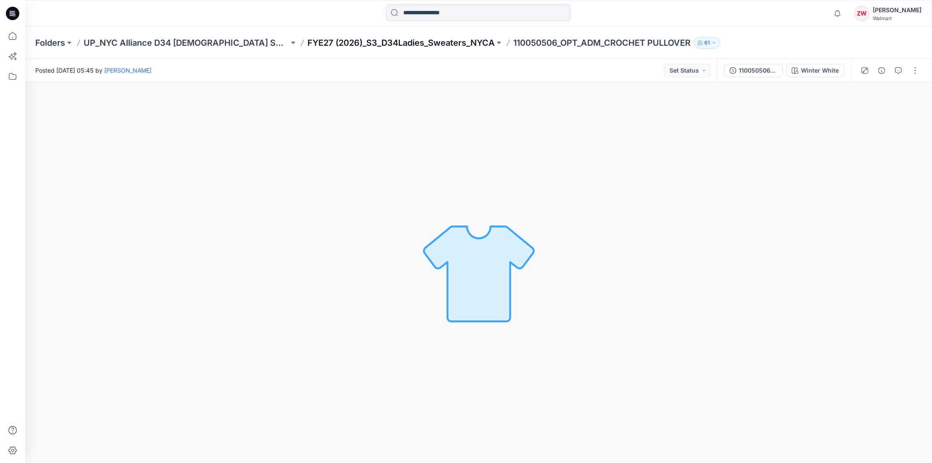
click at [357, 39] on p "FYE27 (2026)_S3_D34Ladies_Sweaters_NYCA" at bounding box center [400, 43] width 187 height 12
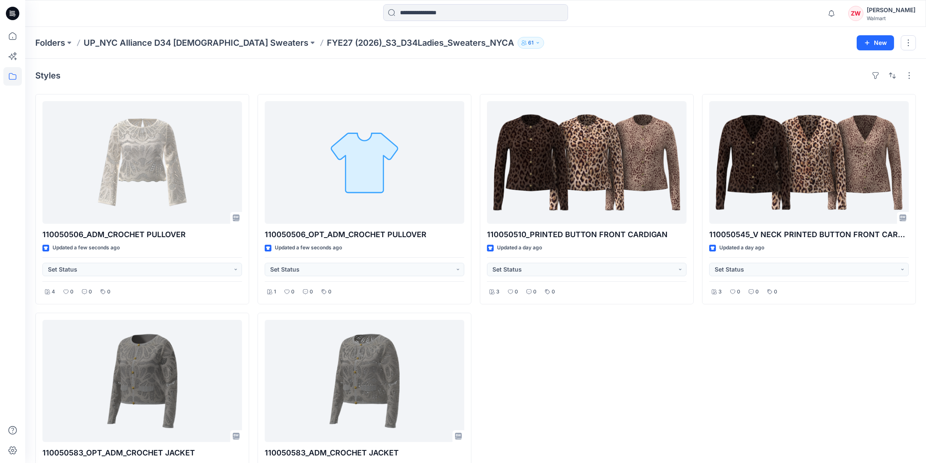
click at [628, 368] on div "110050510_PRINTED BUTTON FRONT CARDIGAN Updated a day ago Set Status 3 0 0 0" at bounding box center [587, 308] width 214 height 429
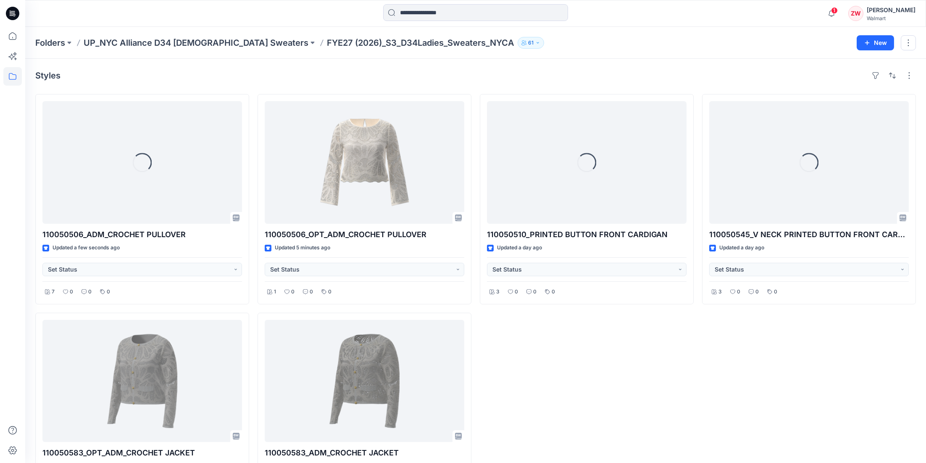
click at [603, 381] on div "Loading... 110050510_PRINTED BUTTON FRONT CARDIGAN Updated a day ago Set Status…" at bounding box center [587, 308] width 214 height 429
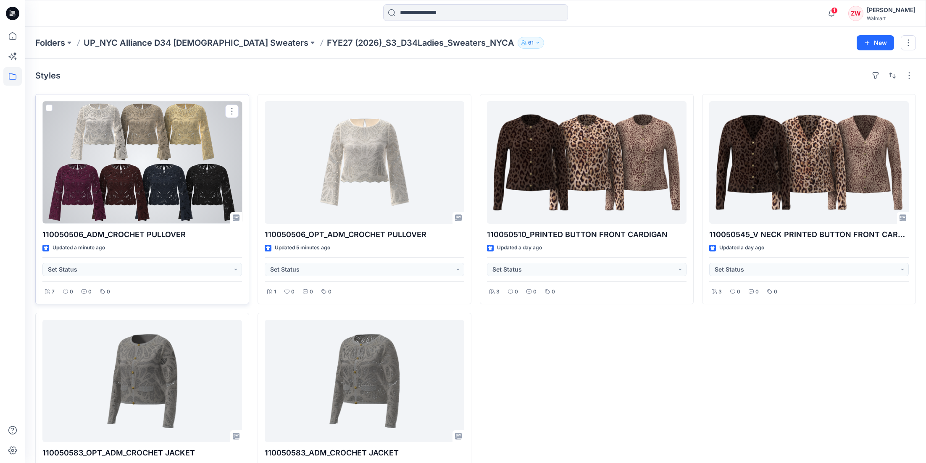
click at [121, 165] on div at bounding box center [141, 162] width 199 height 123
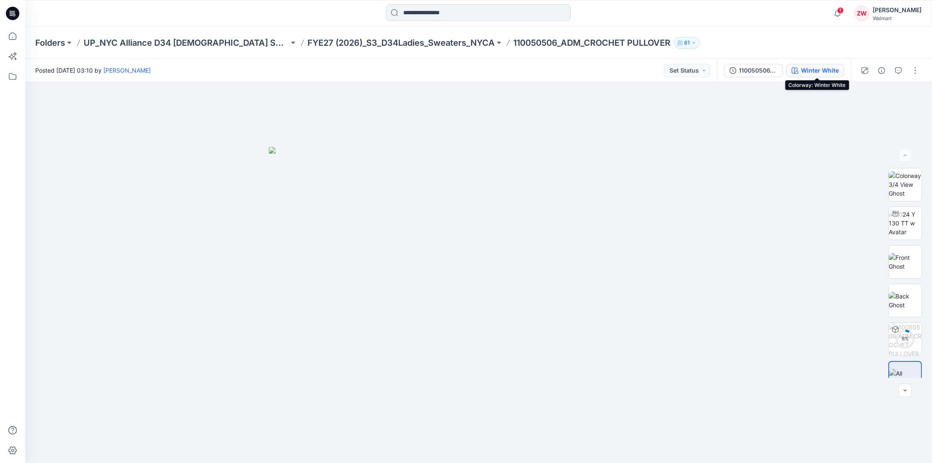
click at [826, 73] on div "Winter White" at bounding box center [820, 70] width 38 height 9
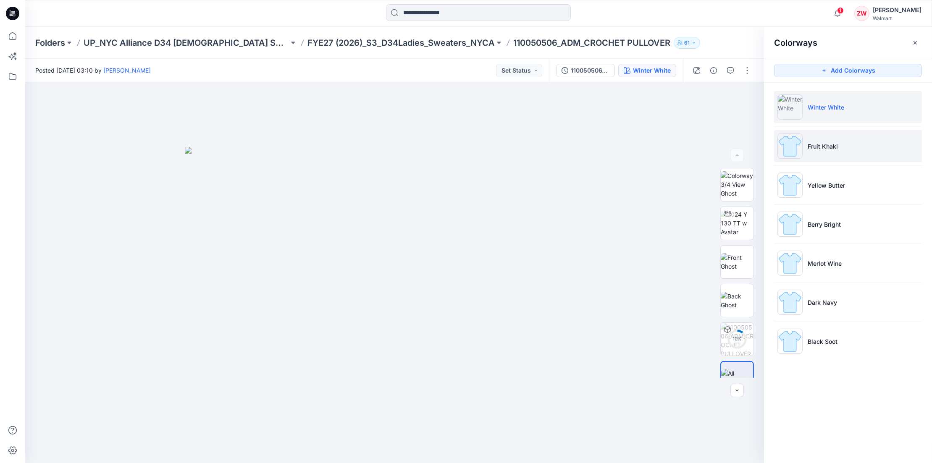
click at [832, 147] on p "Fruit Khaki" at bounding box center [823, 146] width 30 height 9
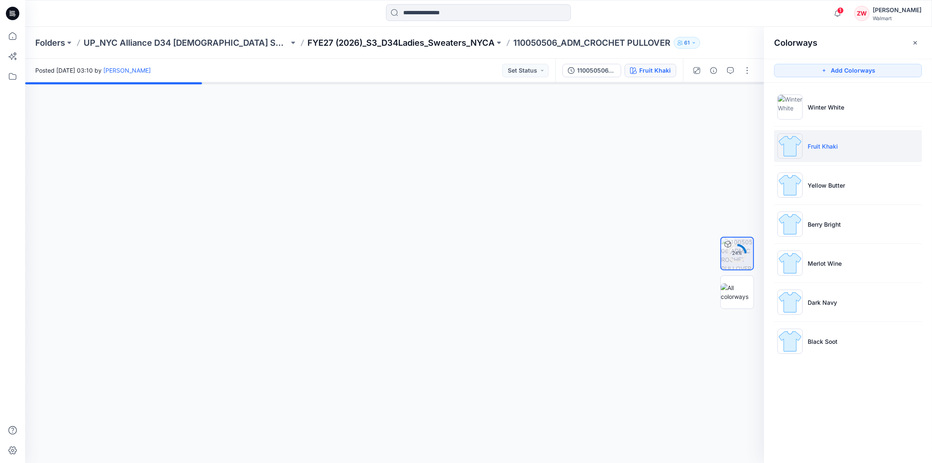
click at [391, 44] on p "FYE27 (2026)_S3_D34Ladies_Sweaters_NYCA" at bounding box center [400, 43] width 187 height 12
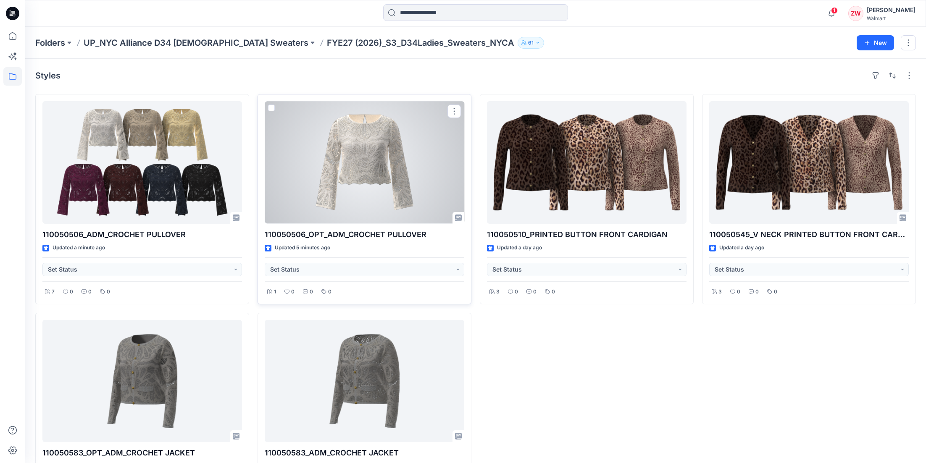
click at [383, 157] on div at bounding box center [364, 162] width 199 height 123
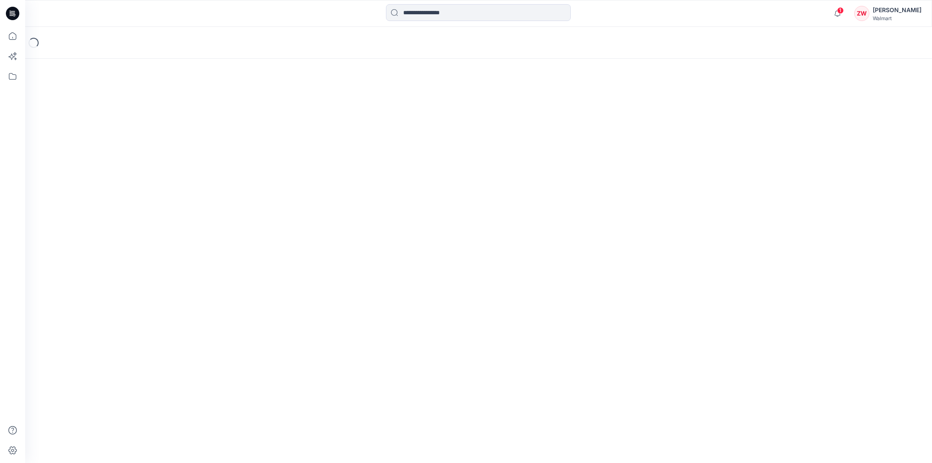
click at [609, 47] on div "Loading..." at bounding box center [478, 43] width 907 height 32
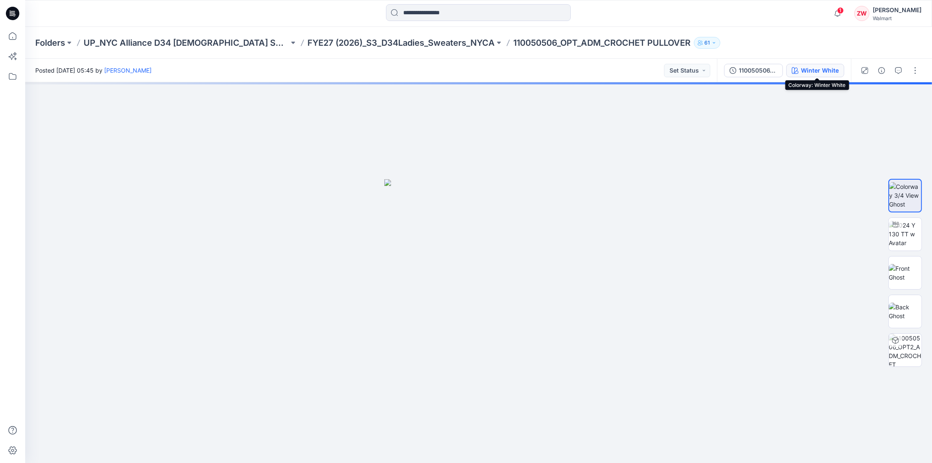
click at [828, 70] on div "Winter White" at bounding box center [820, 70] width 38 height 9
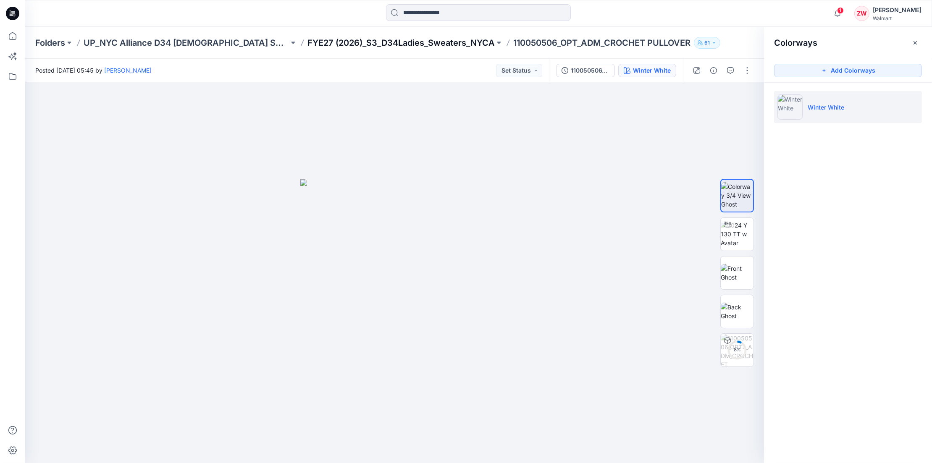
click at [379, 42] on p "FYE27 (2026)_S3_D34Ladies_Sweaters_NYCA" at bounding box center [400, 43] width 187 height 12
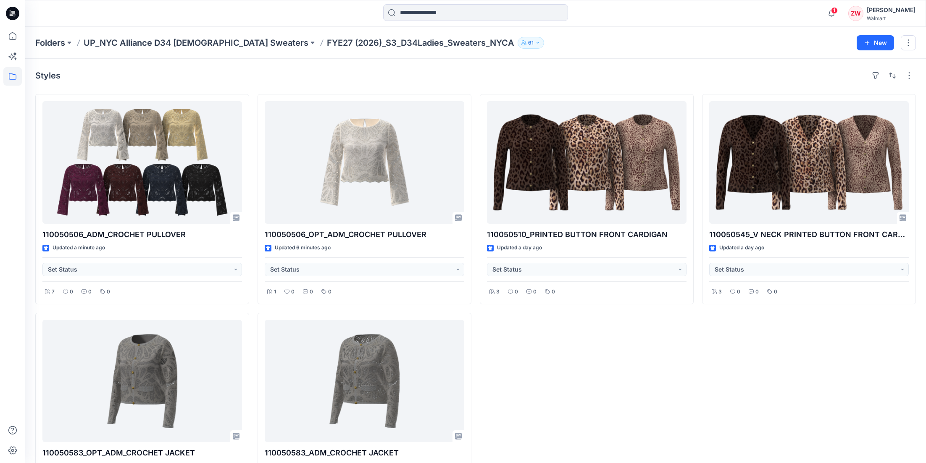
click at [577, 53] on div "Folders UP_NYC Alliance D34 Ladies Sweaters FYE27 (2026)_S3_D34Ladies_Sweaters_…" at bounding box center [475, 43] width 900 height 32
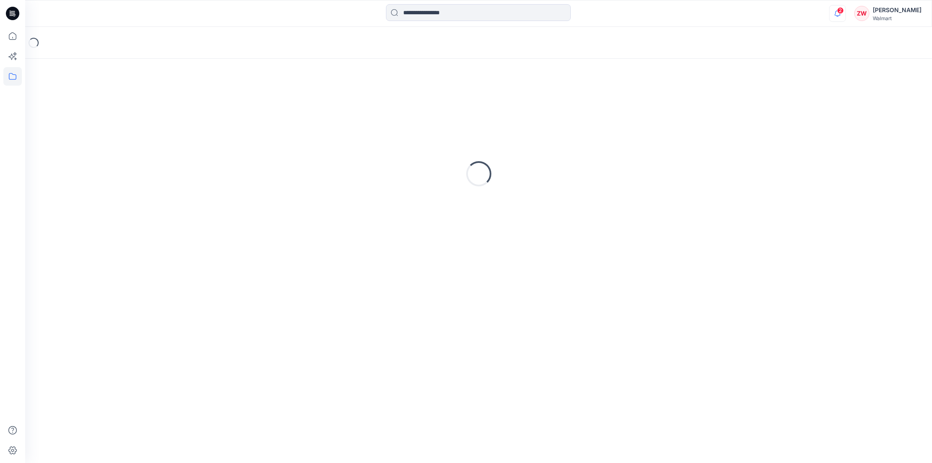
click at [845, 13] on icon "button" at bounding box center [837, 13] width 16 height 17
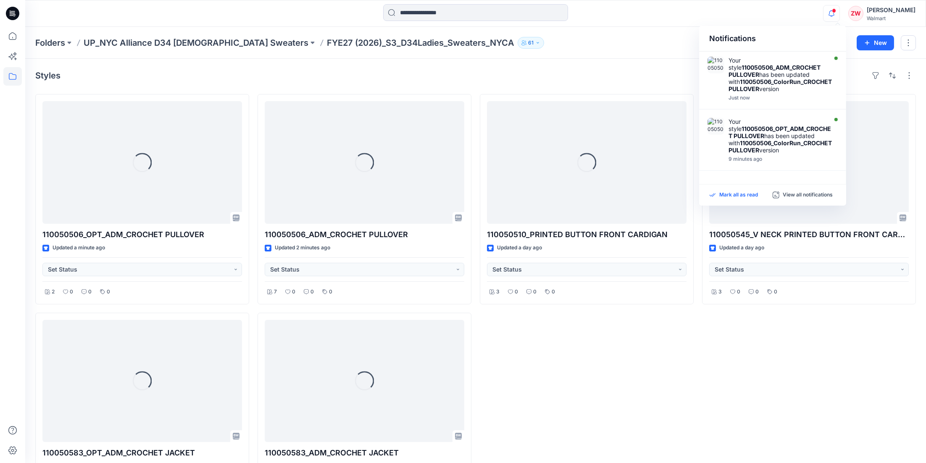
click at [740, 197] on p "Mark all as read" at bounding box center [738, 195] width 39 height 8
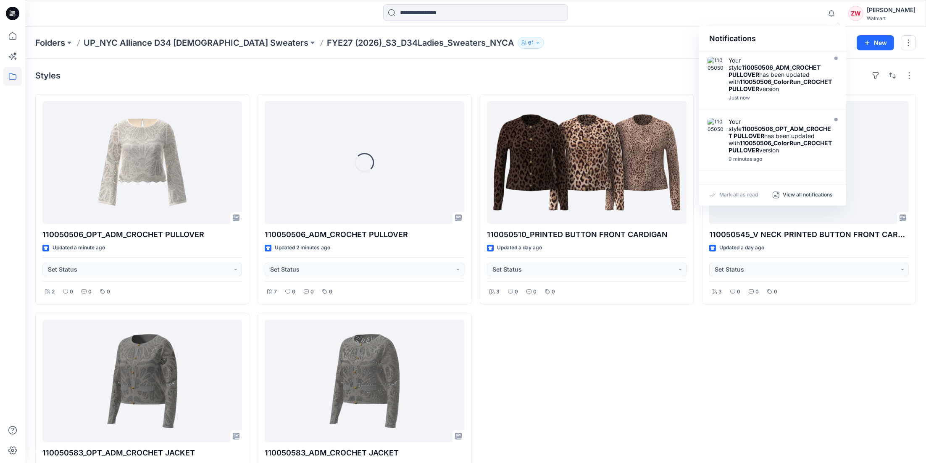
click at [607, 37] on div "Folders UP_NYC Alliance D34 [DEMOGRAPHIC_DATA] Sweaters FYE27 (2026)_S3_D34Ladi…" at bounding box center [442, 43] width 815 height 12
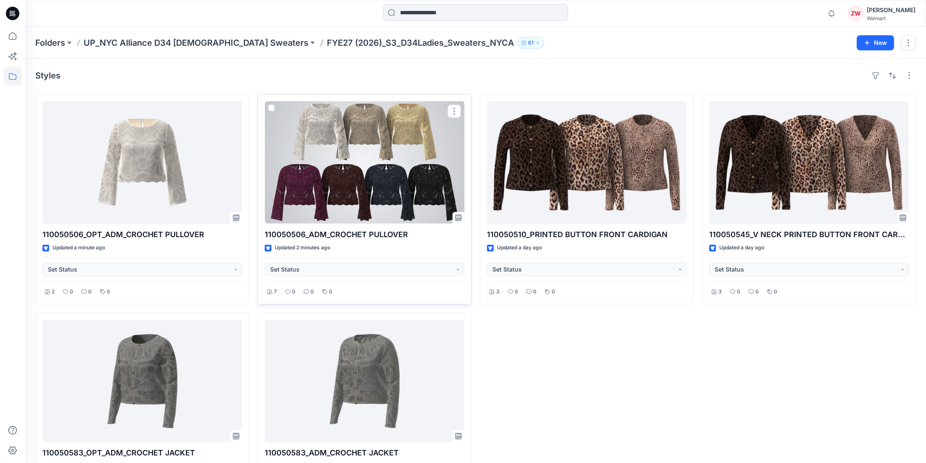
click at [338, 185] on div at bounding box center [364, 162] width 199 height 123
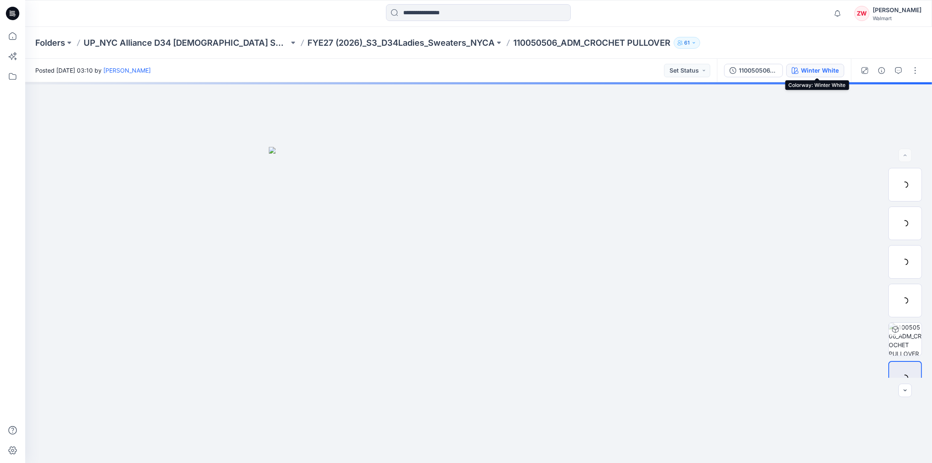
click at [819, 69] on div "Winter White" at bounding box center [820, 70] width 38 height 9
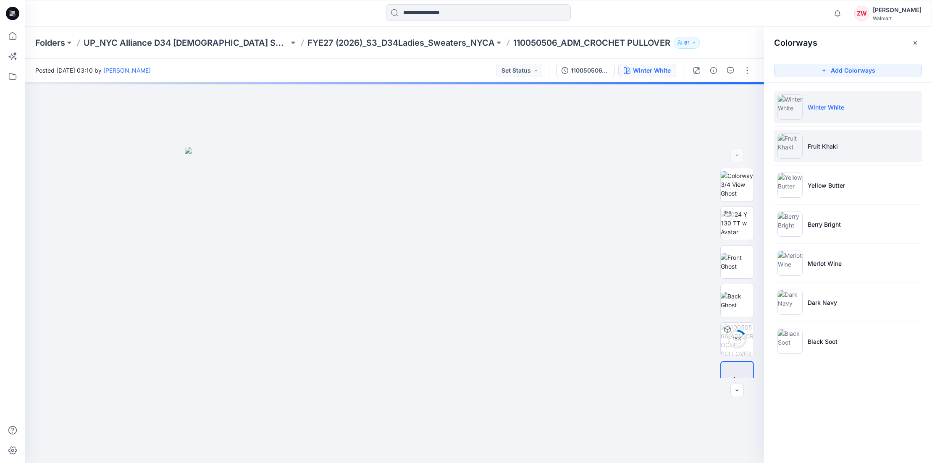
click at [828, 161] on li "Fruit Khaki" at bounding box center [848, 146] width 148 height 32
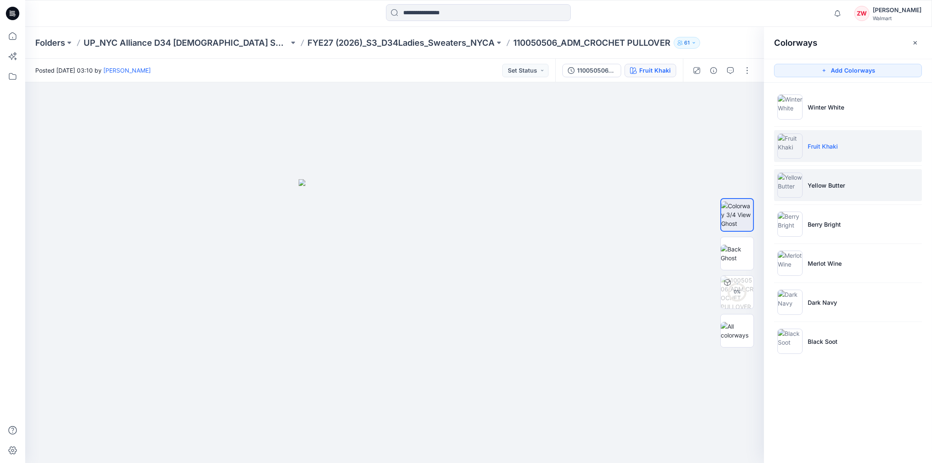
click at [830, 194] on li "Yellow Butter" at bounding box center [848, 185] width 148 height 32
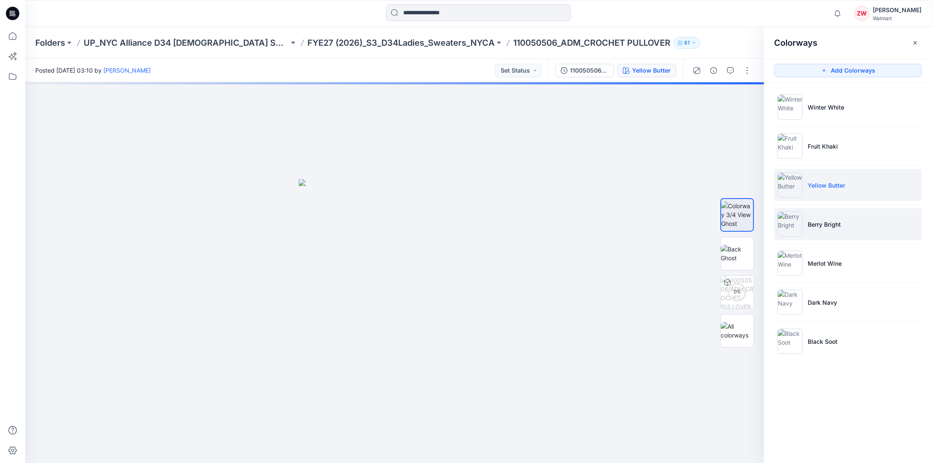
click at [804, 221] on li "Berry Bright" at bounding box center [848, 224] width 148 height 32
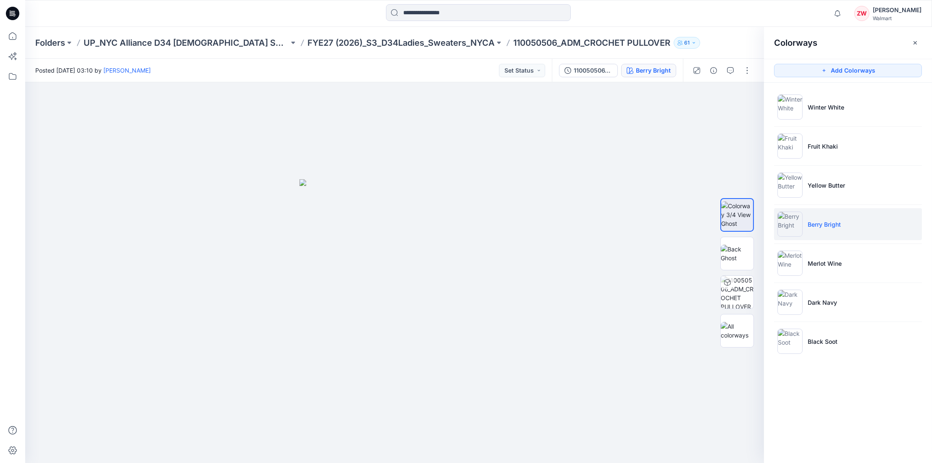
click at [400, 50] on div "Folders UP_NYC Alliance D34 [DEMOGRAPHIC_DATA] Sweaters FYE27 (2026)_S3_D34Ladi…" at bounding box center [478, 43] width 907 height 32
click at [399, 42] on p "FYE27 (2026)_S3_D34Ladies_Sweaters_NYCA" at bounding box center [400, 43] width 187 height 12
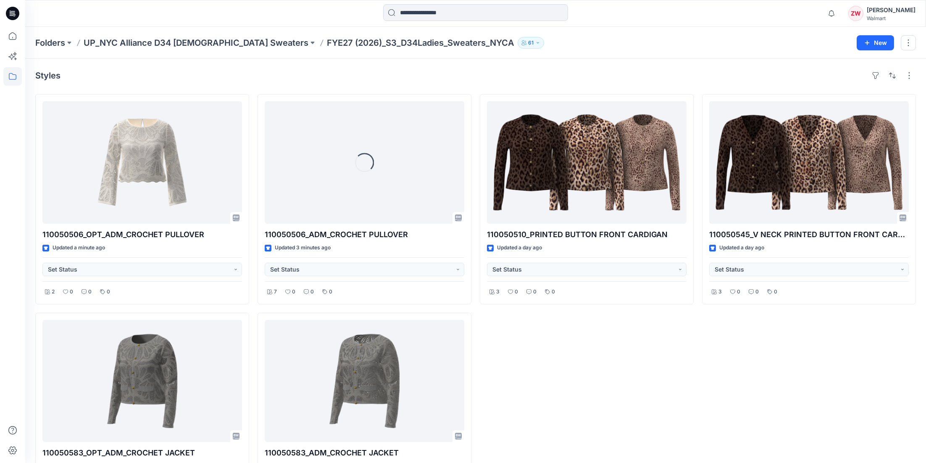
click at [605, 28] on div "Folders UP_NYC Alliance D34 [DEMOGRAPHIC_DATA] Sweaters FYE27 (2026)_S3_D34Ladi…" at bounding box center [475, 43] width 900 height 32
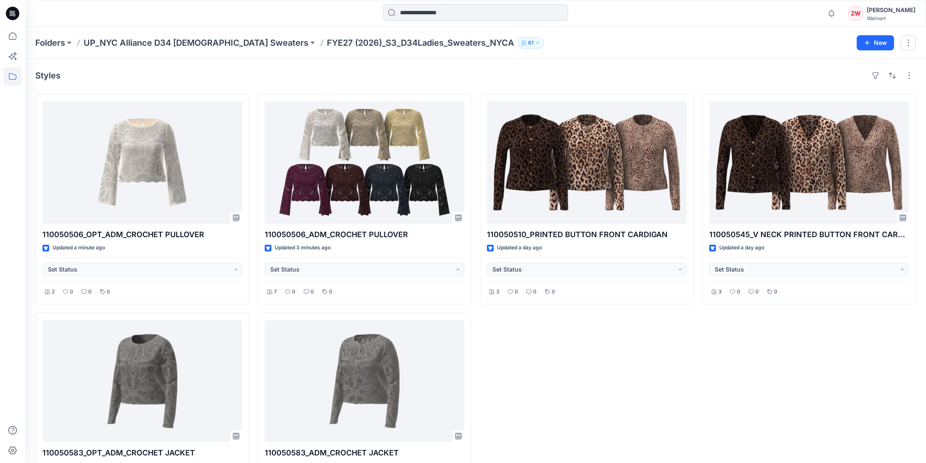
click at [773, 343] on div "110050545_V NECK PRINTED BUTTON FRONT CARDIGAN Updated a day ago Set Status 3 0…" at bounding box center [809, 308] width 214 height 429
drag, startPoint x: 610, startPoint y: 368, endPoint x: 784, endPoint y: 459, distance: 196.3
click at [613, 368] on div "110050510_PRINTED BUTTON FRONT CARDIGAN Updated a day ago Set Status 3 0 0 0" at bounding box center [587, 308] width 214 height 429
click at [590, 337] on div "110050510_PRINTED BUTTON FRONT CARDIGAN Updated a day ago Set Status 3 0 0 0" at bounding box center [587, 308] width 214 height 429
click at [563, 76] on div "Styles" at bounding box center [475, 75] width 880 height 13
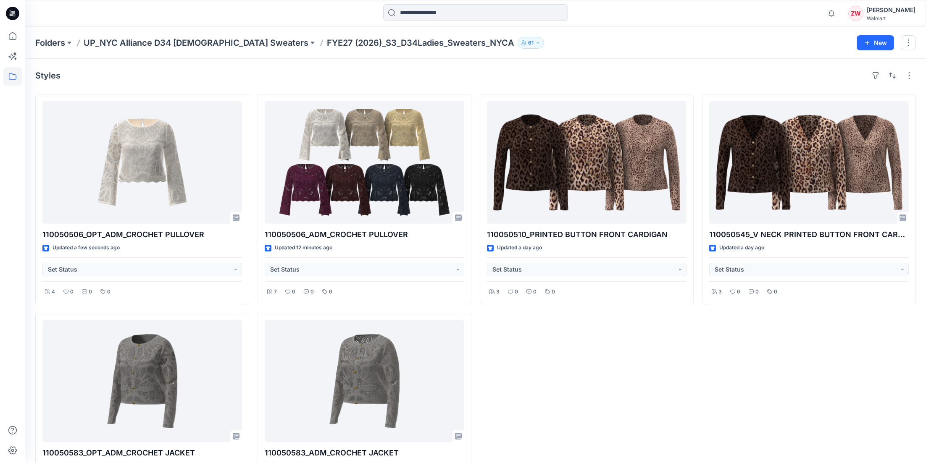
click at [611, 41] on div "Folders UP_NYC Alliance D34 [DEMOGRAPHIC_DATA] Sweaters FYE27 (2026)_S3_D34Ladi…" at bounding box center [442, 43] width 815 height 12
click at [651, 55] on div "Folders UP_NYC Alliance D34 [DEMOGRAPHIC_DATA] Sweaters FYE27 (2026)_S3_D34Ladi…" at bounding box center [475, 43] width 900 height 32
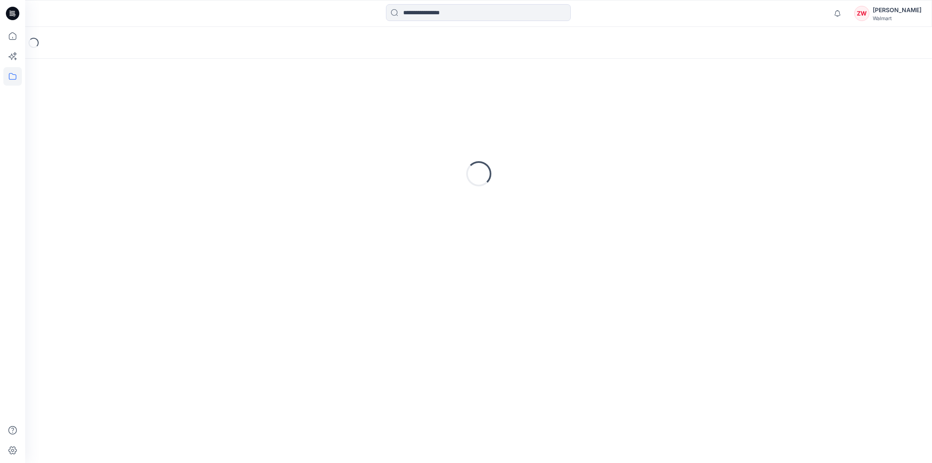
click at [761, 21] on div "Notifications Your style 110050506_ADM_CROCHET PULLOVER has been updated with 1…" at bounding box center [478, 13] width 906 height 18
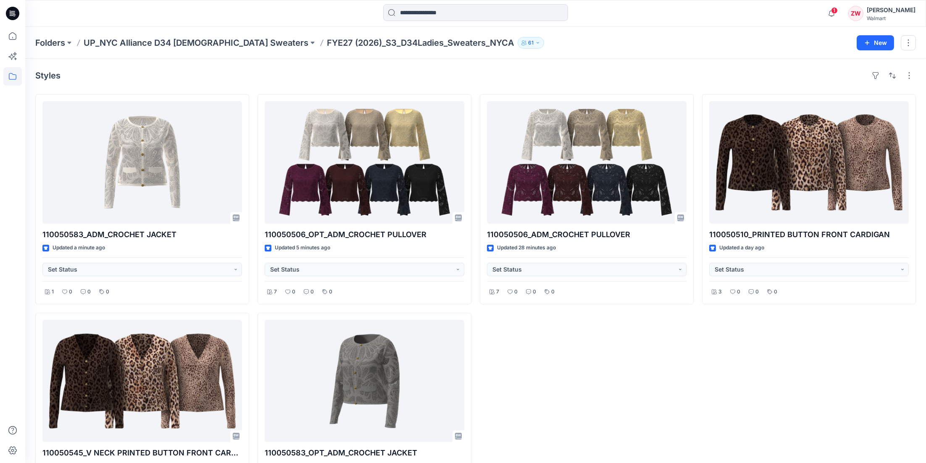
click at [603, 49] on div "Folders UP_NYC Alliance D34 [DEMOGRAPHIC_DATA] Sweaters FYE27 (2026)_S3_D34Ladi…" at bounding box center [475, 43] width 900 height 32
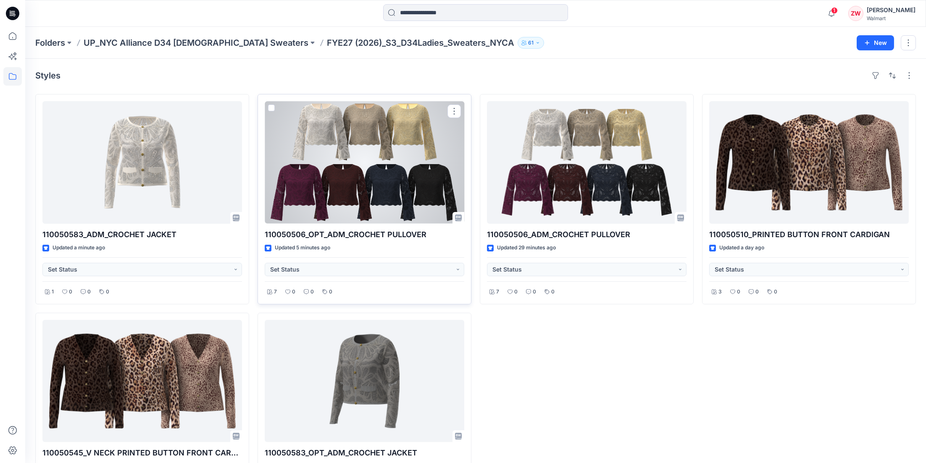
click at [364, 158] on div at bounding box center [364, 162] width 199 height 123
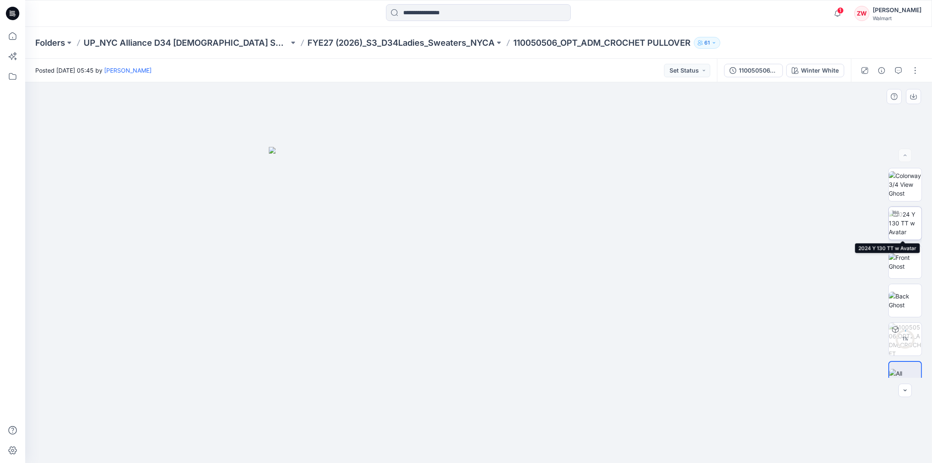
click at [901, 218] on img at bounding box center [905, 223] width 33 height 26
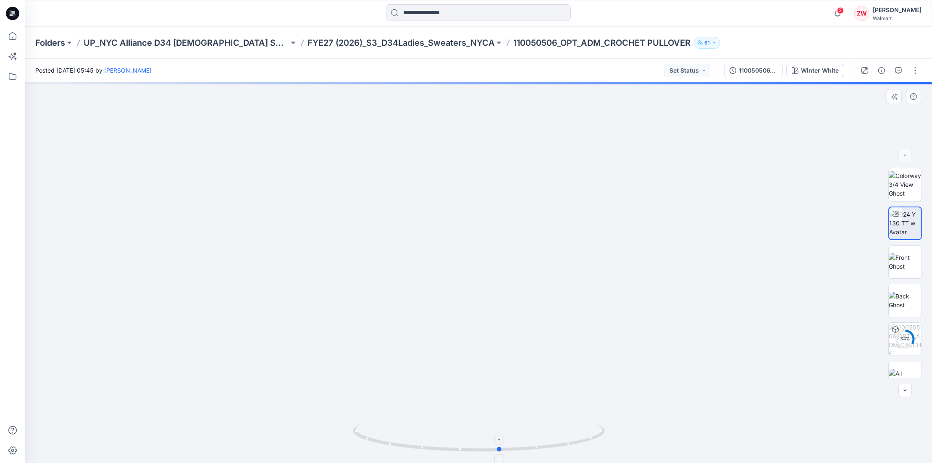
drag, startPoint x: 562, startPoint y: 446, endPoint x: 584, endPoint y: 445, distance: 21.4
click at [584, 445] on icon at bounding box center [480, 437] width 254 height 31
click at [307, 42] on p "FYE27 (2026)_S3_D34Ladies_Sweaters_NYCA" at bounding box center [400, 43] width 187 height 12
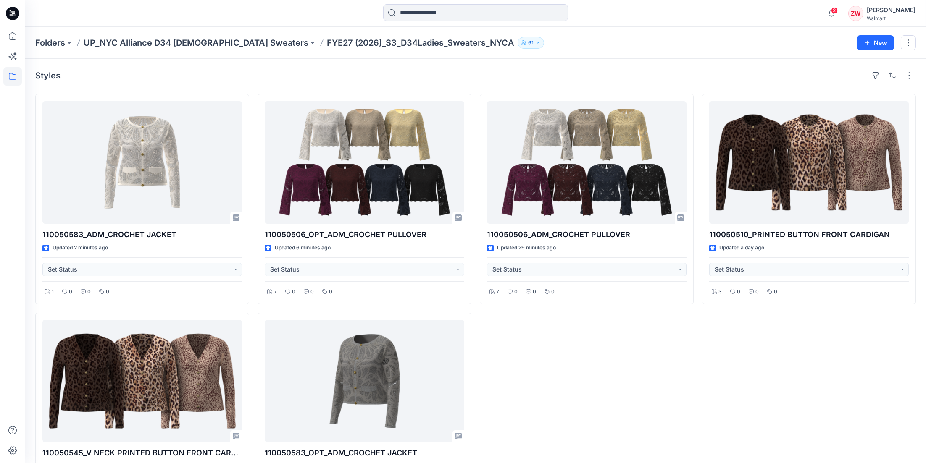
click at [329, 64] on div "Styles 110050583_ADM_CROCHET JACKET Updated 2 minutes ago Set Status 1 0 0 0 11…" at bounding box center [475, 296] width 900 height 474
click at [329, 71] on div "Styles" at bounding box center [475, 75] width 880 height 13
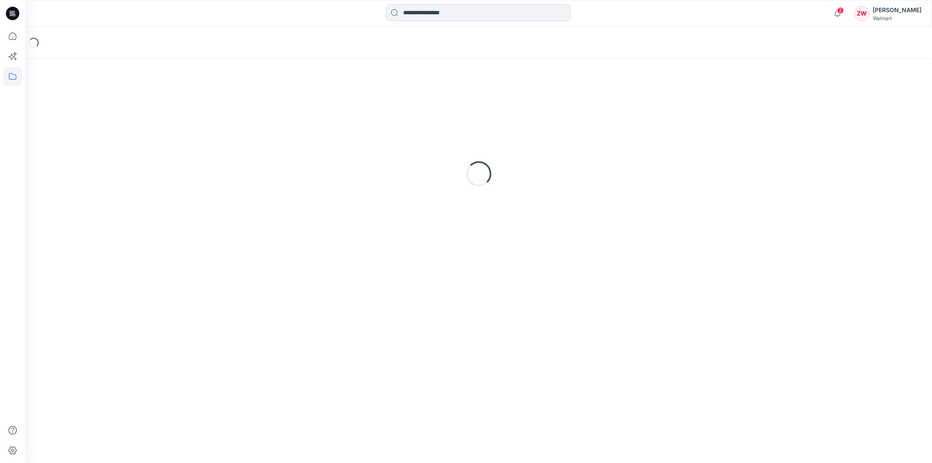
click at [684, 385] on div "Loading..." at bounding box center [478, 261] width 907 height 404
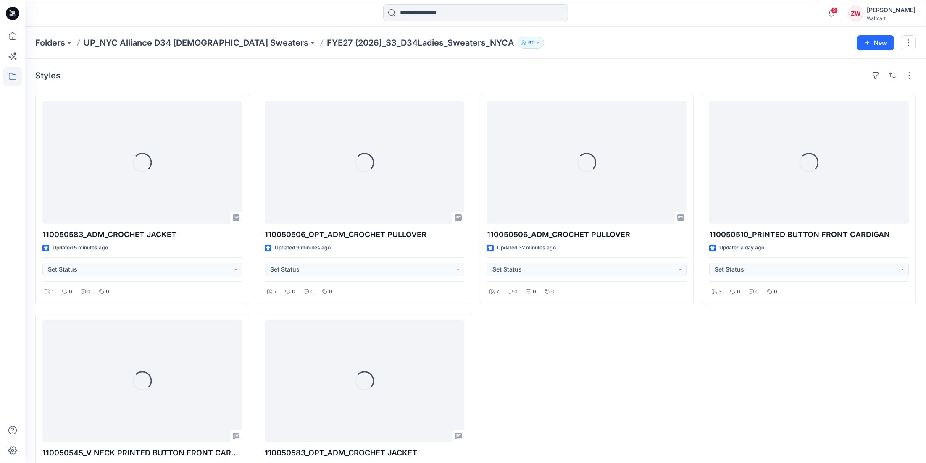
click at [746, 383] on div "Loading... 110050510_PRINTED BUTTON FRONT CARDIGAN Updated a day ago Set Status…" at bounding box center [809, 308] width 214 height 429
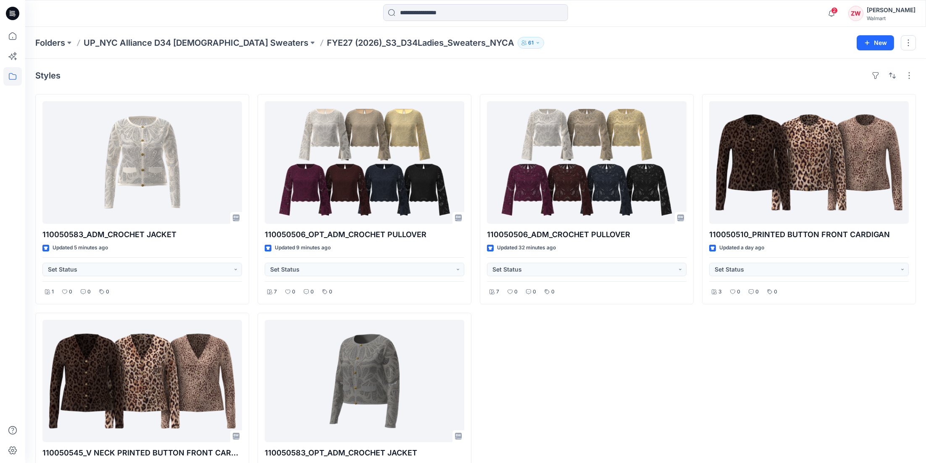
click at [693, 361] on div "110050506_ADM_CROCHET PULLOVER Updated 32 minutes ago Set Status 7 0 0 0" at bounding box center [587, 308] width 214 height 429
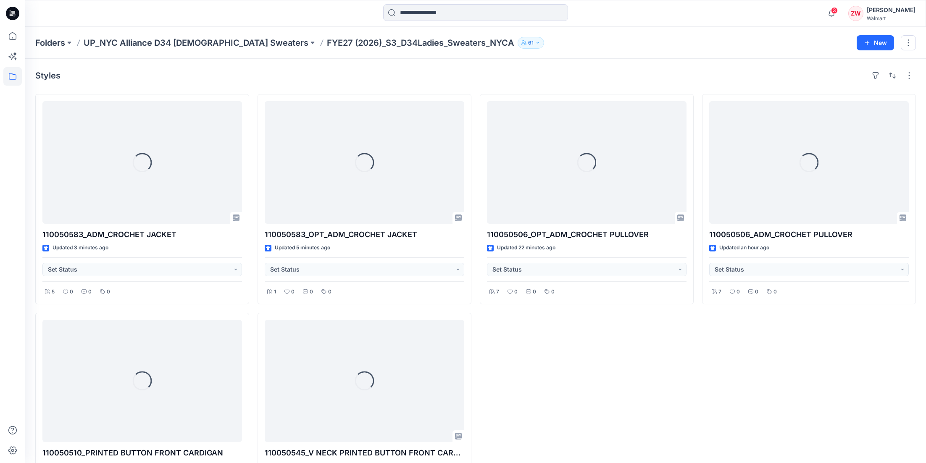
click at [709, 399] on div "Loading... 110050506_ADM_CROCHET PULLOVER Updated an hour ago Set Status 7 0 0 0" at bounding box center [809, 308] width 214 height 429
click at [837, 13] on span "3" at bounding box center [834, 10] width 7 height 7
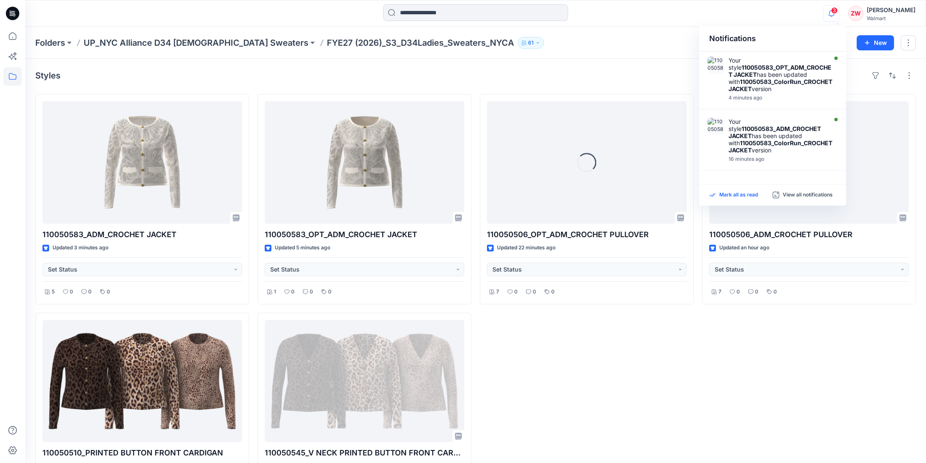
click at [734, 195] on p "Mark all as read" at bounding box center [738, 195] width 39 height 8
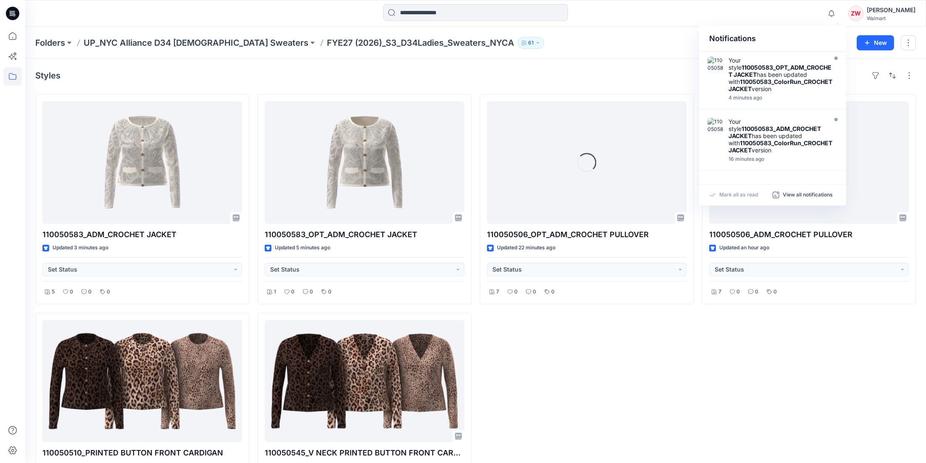
click at [672, 412] on div "Loading... 110050506_OPT_ADM_CROCHET PULLOVER Updated 22 minutes ago Set Status…" at bounding box center [587, 308] width 214 height 429
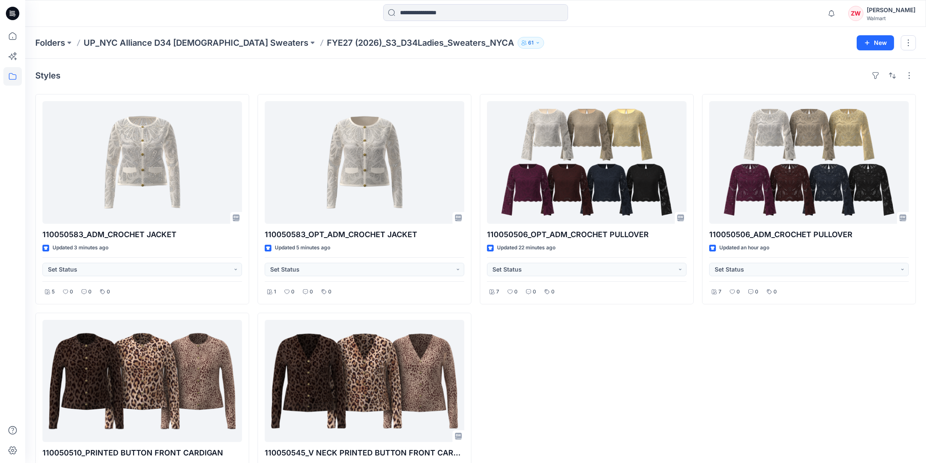
click at [627, 370] on div "110050506_OPT_ADM_CROCHET PULLOVER Updated 22 minutes ago Set Status 7 0 0 0" at bounding box center [587, 308] width 214 height 429
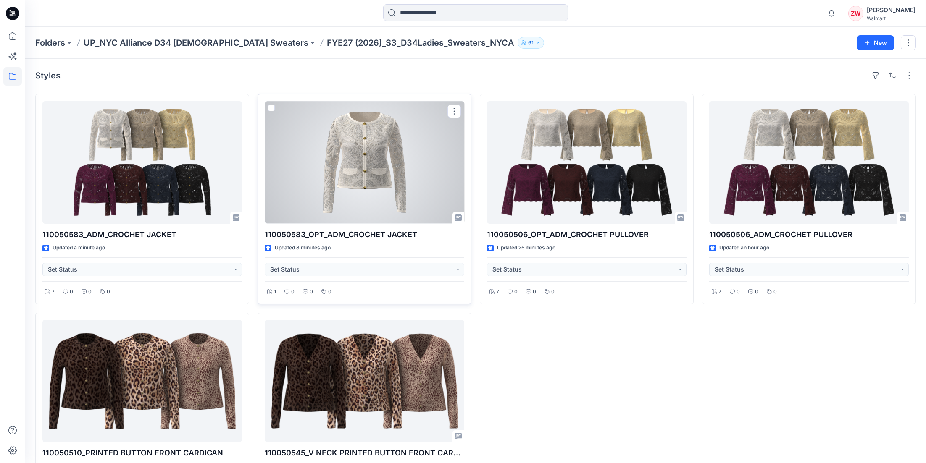
click at [333, 154] on div at bounding box center [364, 162] width 199 height 123
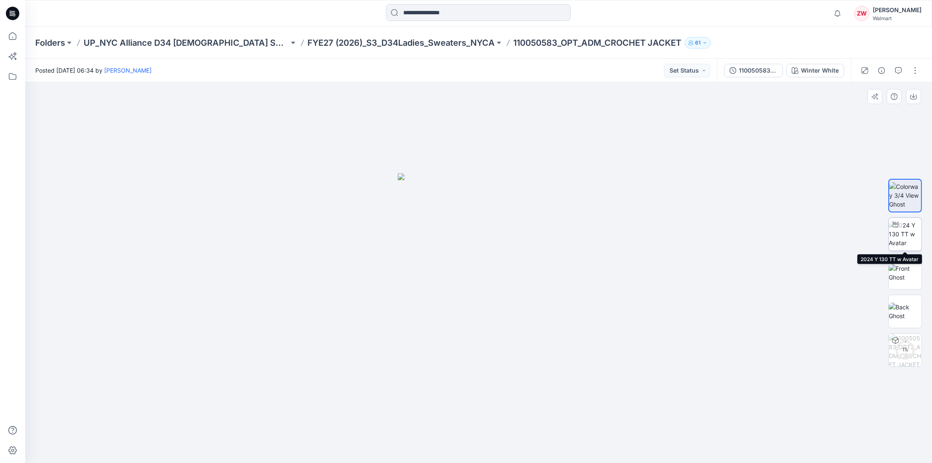
click at [905, 237] on img at bounding box center [905, 234] width 33 height 26
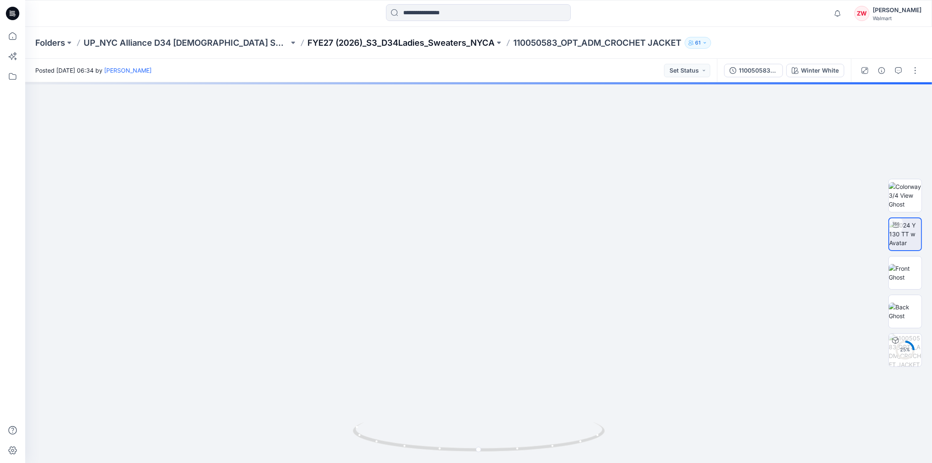
click at [407, 44] on p "FYE27 (2026)_S3_D34Ladies_Sweaters_NYCA" at bounding box center [400, 43] width 187 height 12
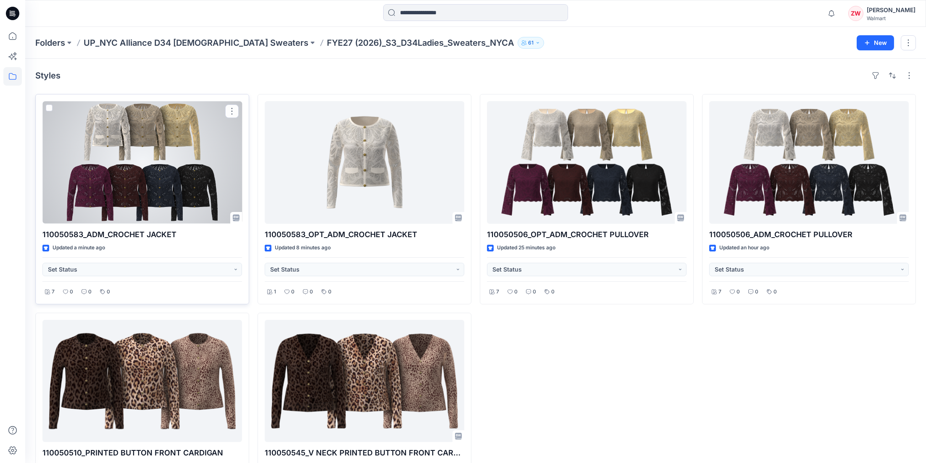
click at [149, 184] on div at bounding box center [141, 162] width 199 height 123
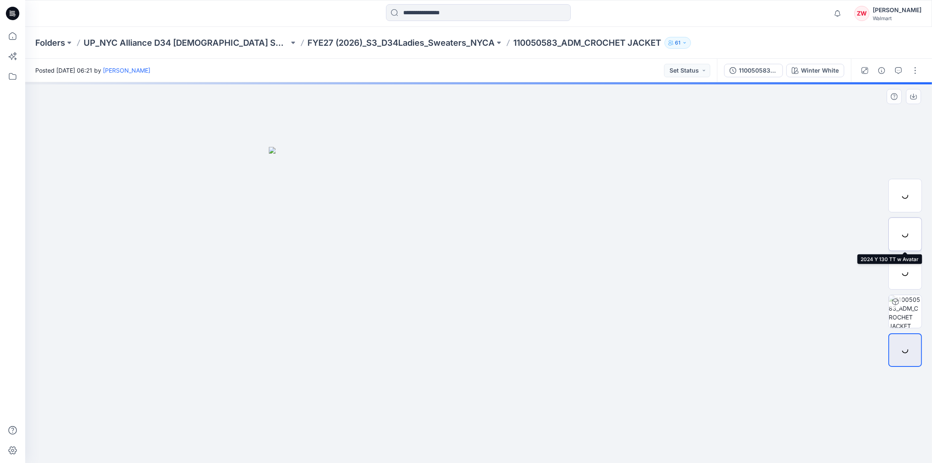
click at [902, 236] on div at bounding box center [905, 235] width 34 height 34
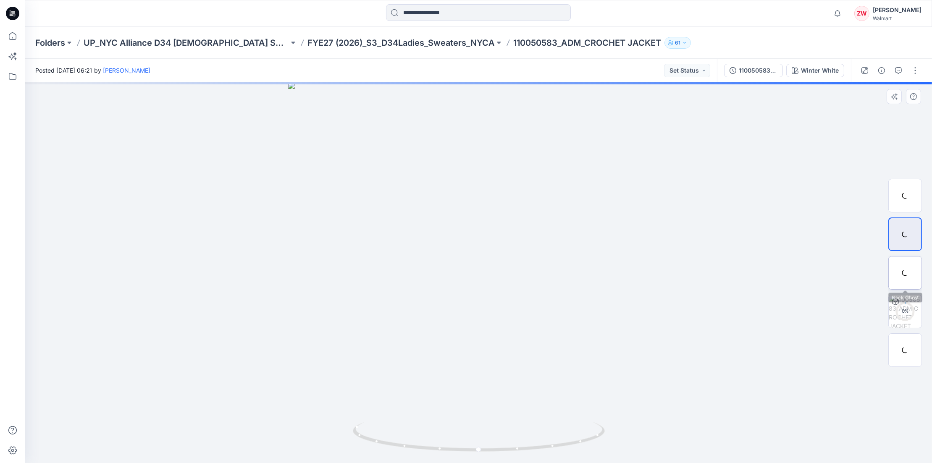
click at [905, 281] on div at bounding box center [905, 273] width 34 height 34
click at [911, 228] on div at bounding box center [905, 235] width 34 height 34
drag, startPoint x: 494, startPoint y: 178, endPoint x: 494, endPoint y: 198, distance: 19.3
click at [375, 41] on p "FYE27 (2026)_S3_D34Ladies_Sweaters_NYCA" at bounding box center [400, 43] width 187 height 12
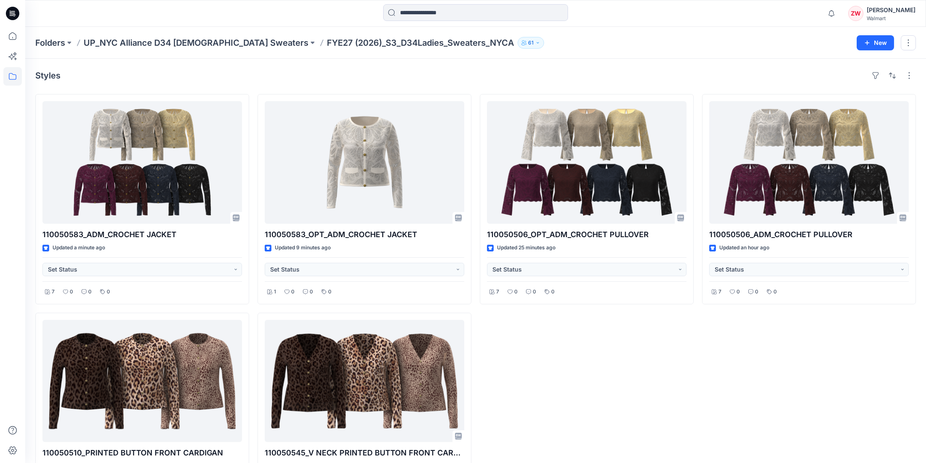
drag, startPoint x: 642, startPoint y: 439, endPoint x: 774, endPoint y: 457, distance: 133.9
click at [646, 440] on div "110050506_OPT_ADM_CROCHET PULLOVER Updated 25 minutes ago Set Status 7 0 0 0" at bounding box center [587, 308] width 214 height 429
click at [589, 385] on div "110050506_OPT_ADM_CROCHET PULLOVER Updated 25 minutes ago Set Status 7 0 0 0" at bounding box center [587, 308] width 214 height 429
